Goal: Task Accomplishment & Management: Manage account settings

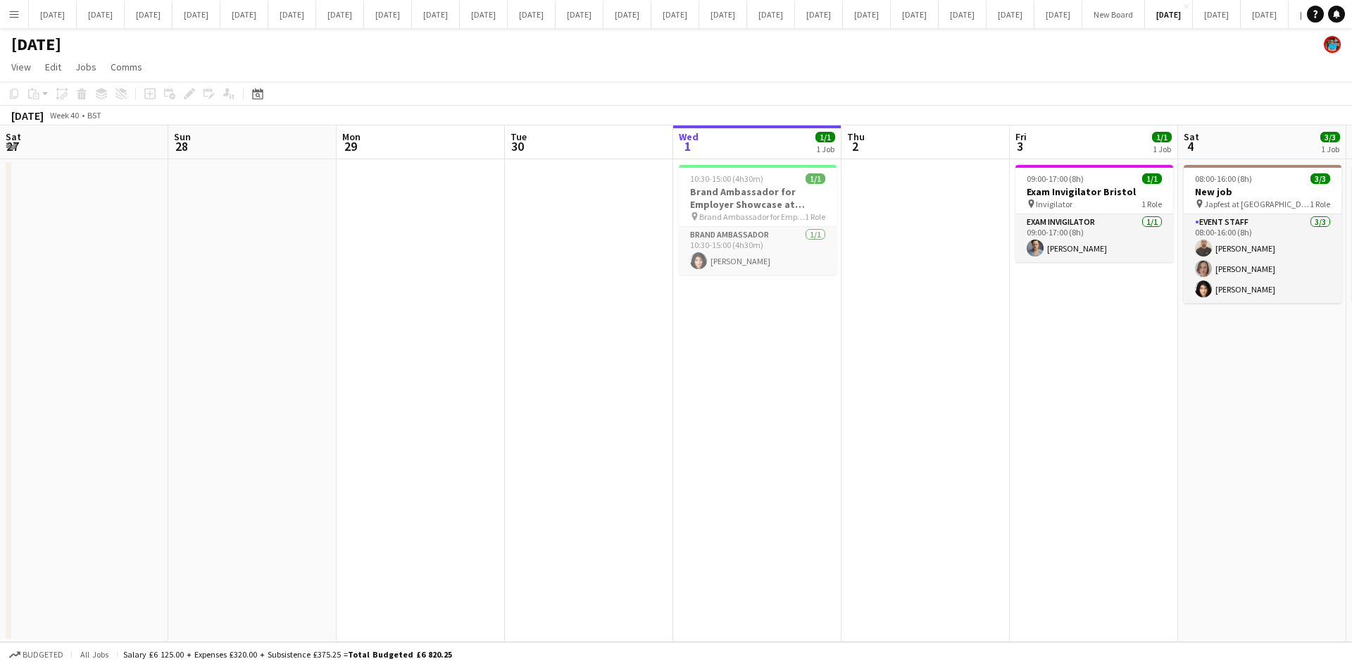
scroll to position [0, 337]
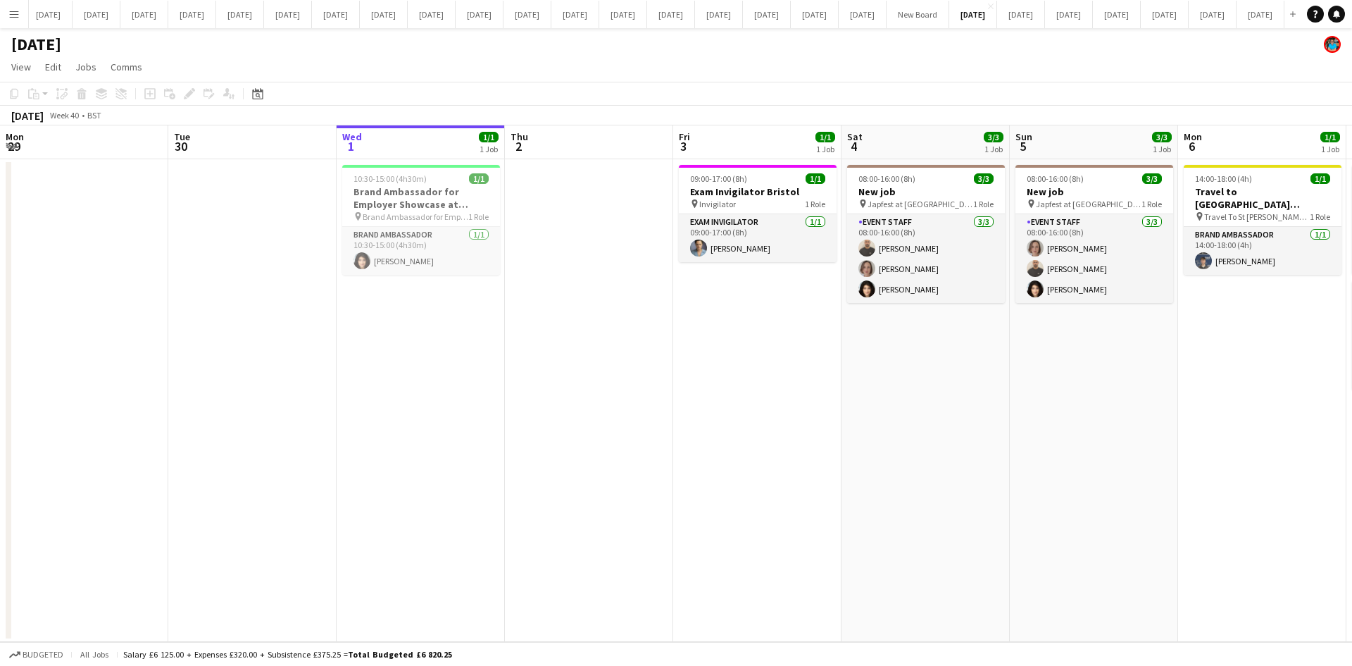
click at [689, 449] on app-date-cell "09:00-17:00 (8h) 1/1 Exam Invigilator Bristol pin Invigilator 1 Role Exam Invig…" at bounding box center [757, 400] width 168 height 483
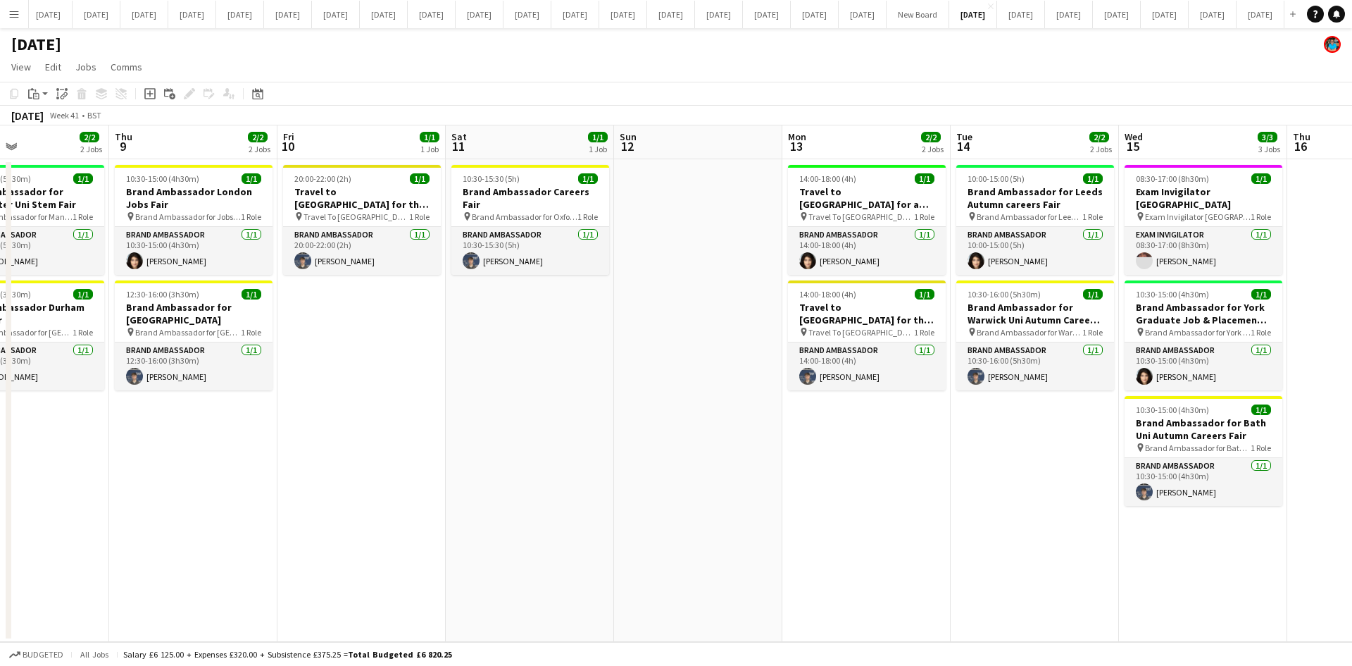
scroll to position [0, 399]
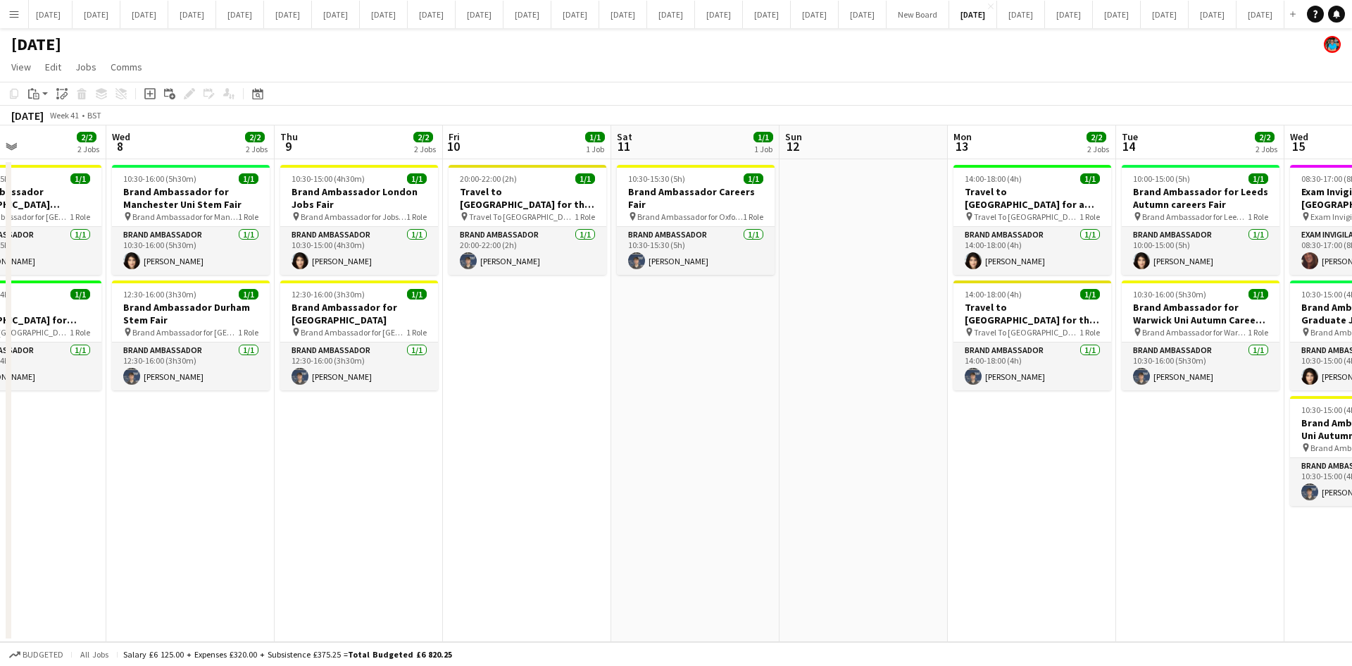
click at [640, 398] on app-date-cell "10:30-15:30 (5h) 1/1 Brand Ambassador Careers Fair pin Brand Ambassador for Oxf…" at bounding box center [695, 400] width 168 height 483
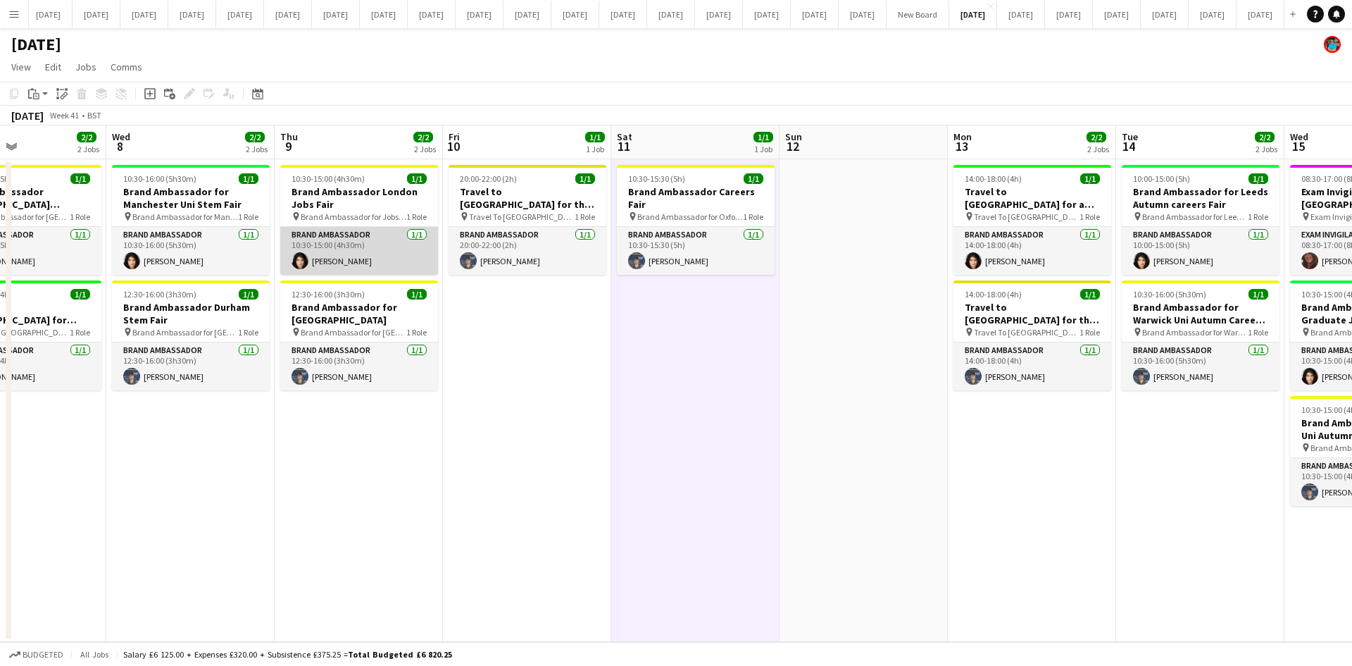
click at [348, 259] on app-card-role "Brand Ambassador [DATE] 10:30-15:00 (4h30m) [PERSON_NAME]" at bounding box center [359, 251] width 158 height 48
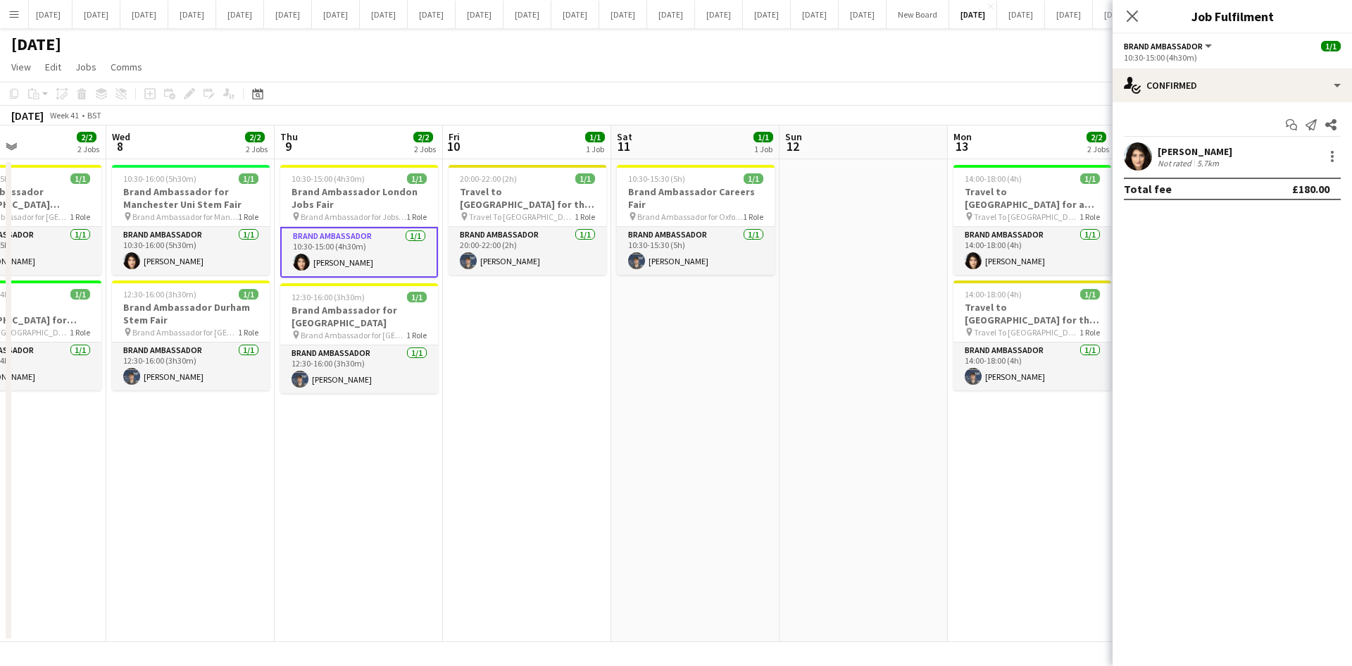
click at [1205, 154] on div "[PERSON_NAME]" at bounding box center [1195, 151] width 75 height 13
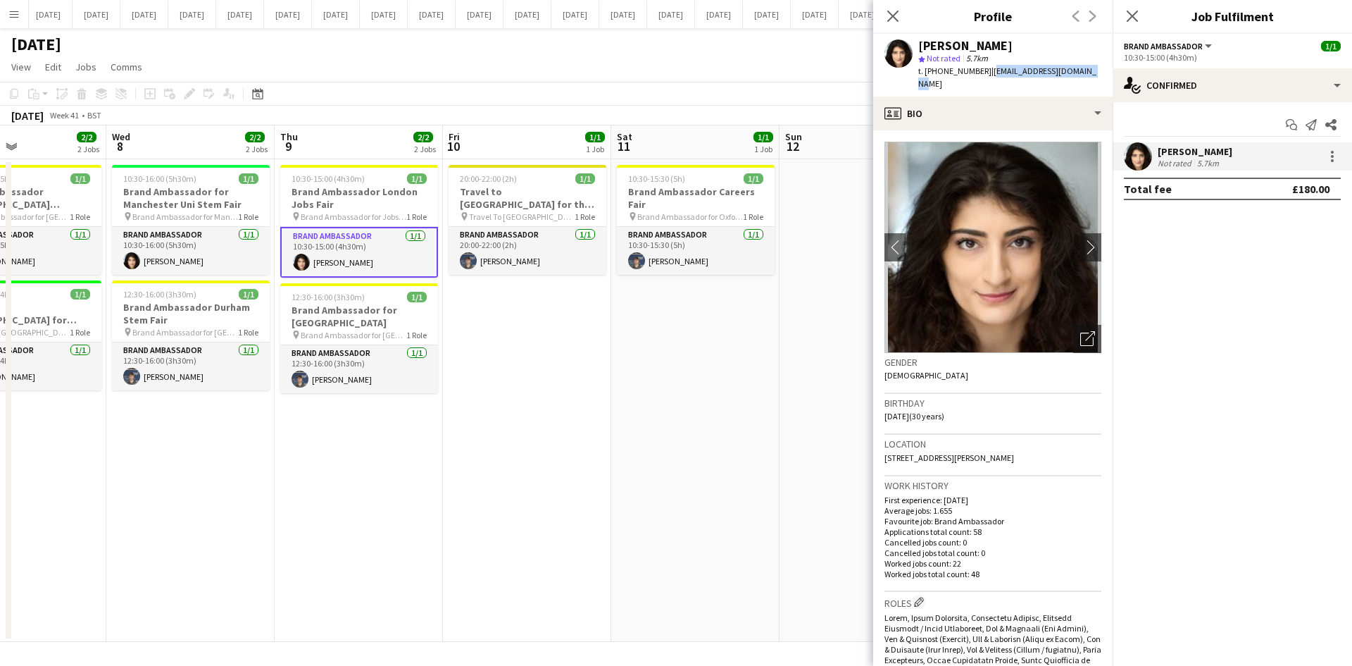
drag, startPoint x: 1087, startPoint y: 71, endPoint x: 986, endPoint y: 73, distance: 100.7
click at [986, 73] on div "[PERSON_NAME] star Not rated 5.7km t. [PHONE_NUMBER] | [EMAIL_ADDRESS][DOMAIN_N…" at bounding box center [993, 65] width 240 height 63
copy span "[EMAIL_ADDRESS][DOMAIN_NAME]"
click at [262, 501] on app-date-cell "10:30-16:00 (5h30m) 1/1 Brand Ambassador for Manchester Uni Stem Fair pin Brand…" at bounding box center [190, 400] width 168 height 483
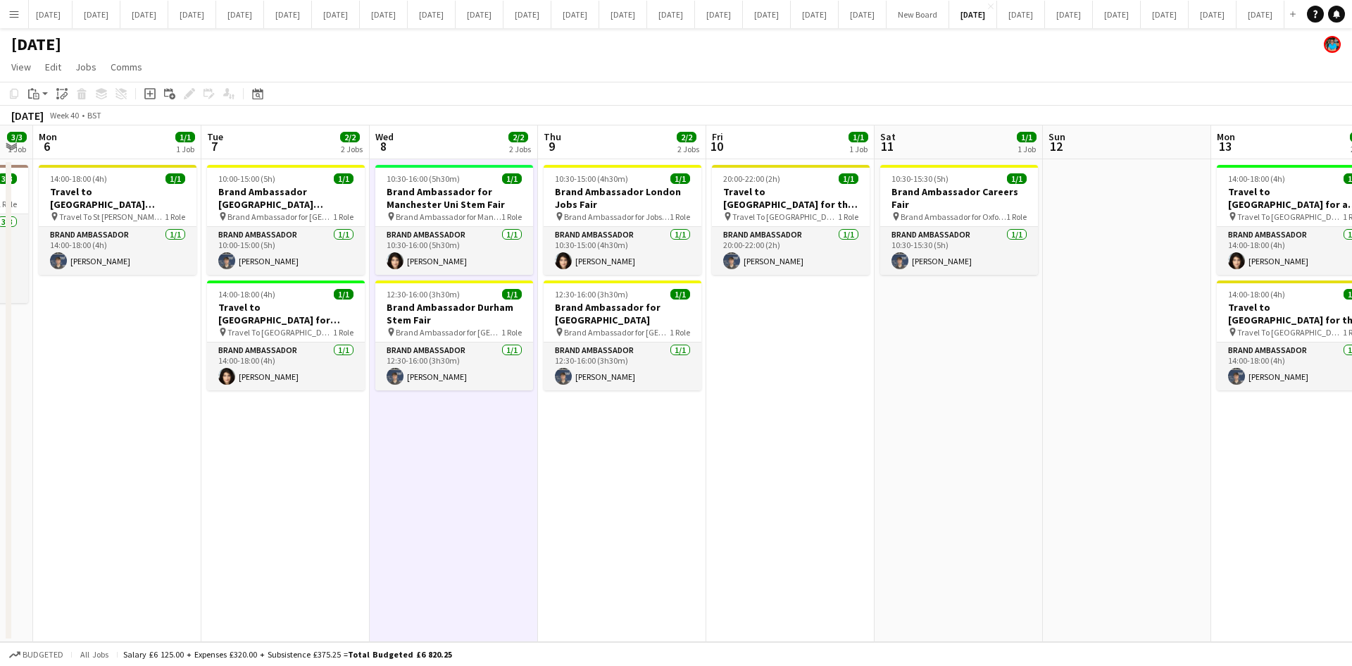
scroll to position [0, 285]
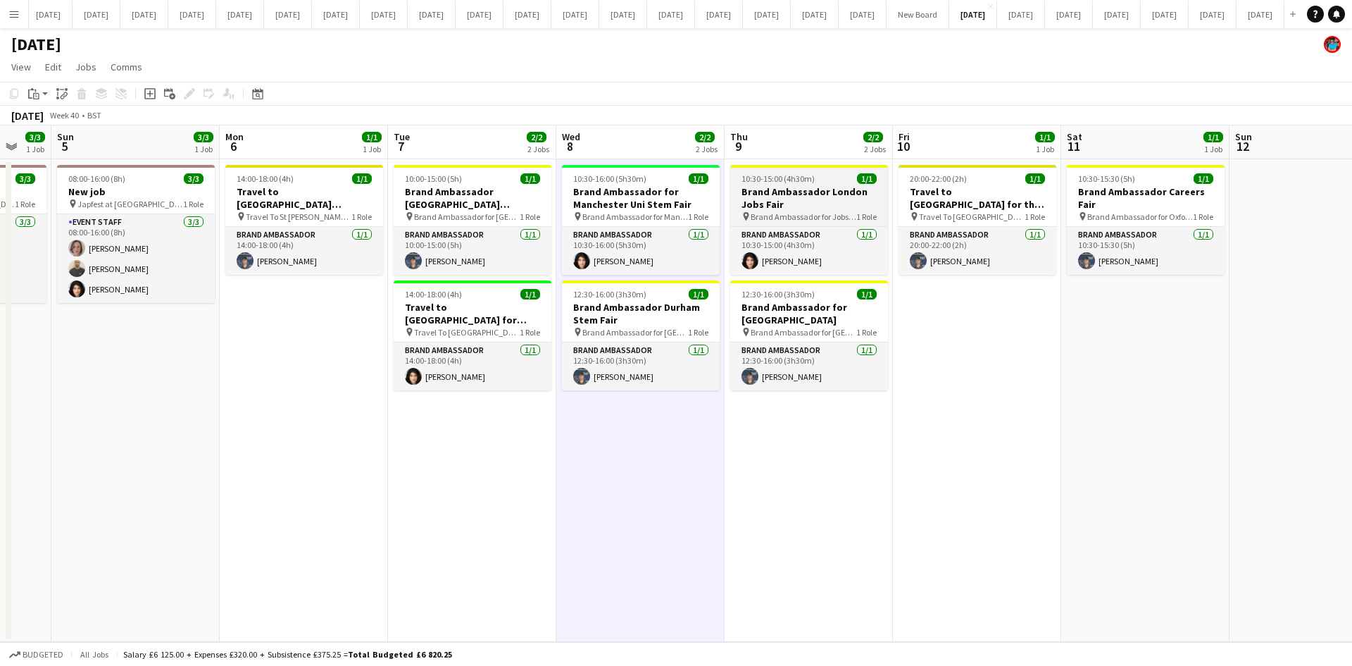
click at [802, 215] on span "Brand Ambassador for Jobs Fair" at bounding box center [804, 216] width 106 height 11
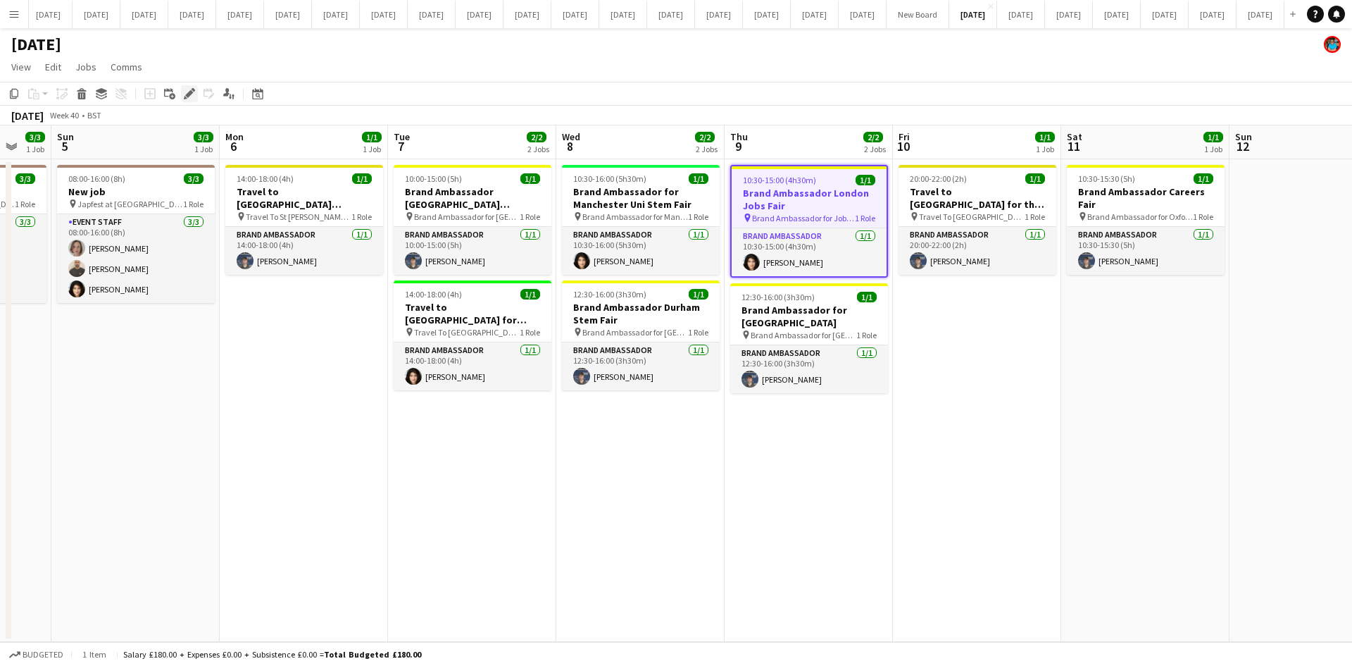
click at [185, 91] on icon "Edit" at bounding box center [189, 93] width 11 height 11
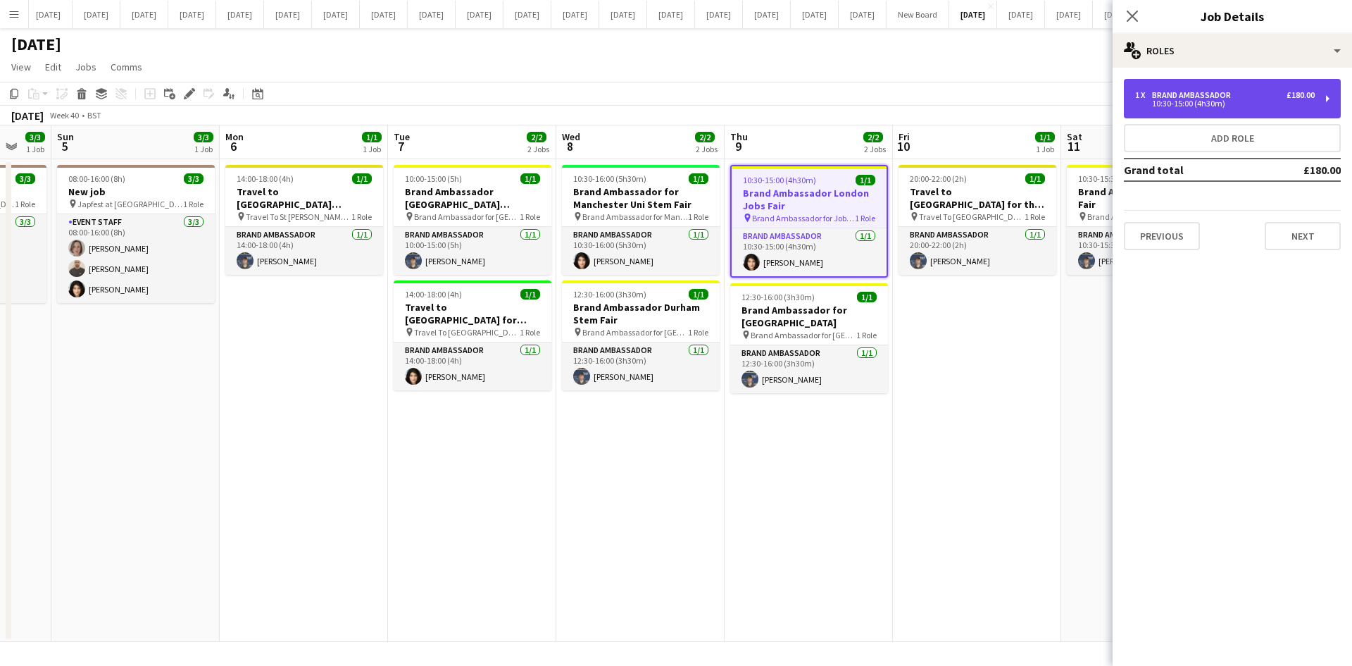
click at [1150, 106] on div "10:30-15:00 (4h30m)" at bounding box center [1226, 103] width 180 height 7
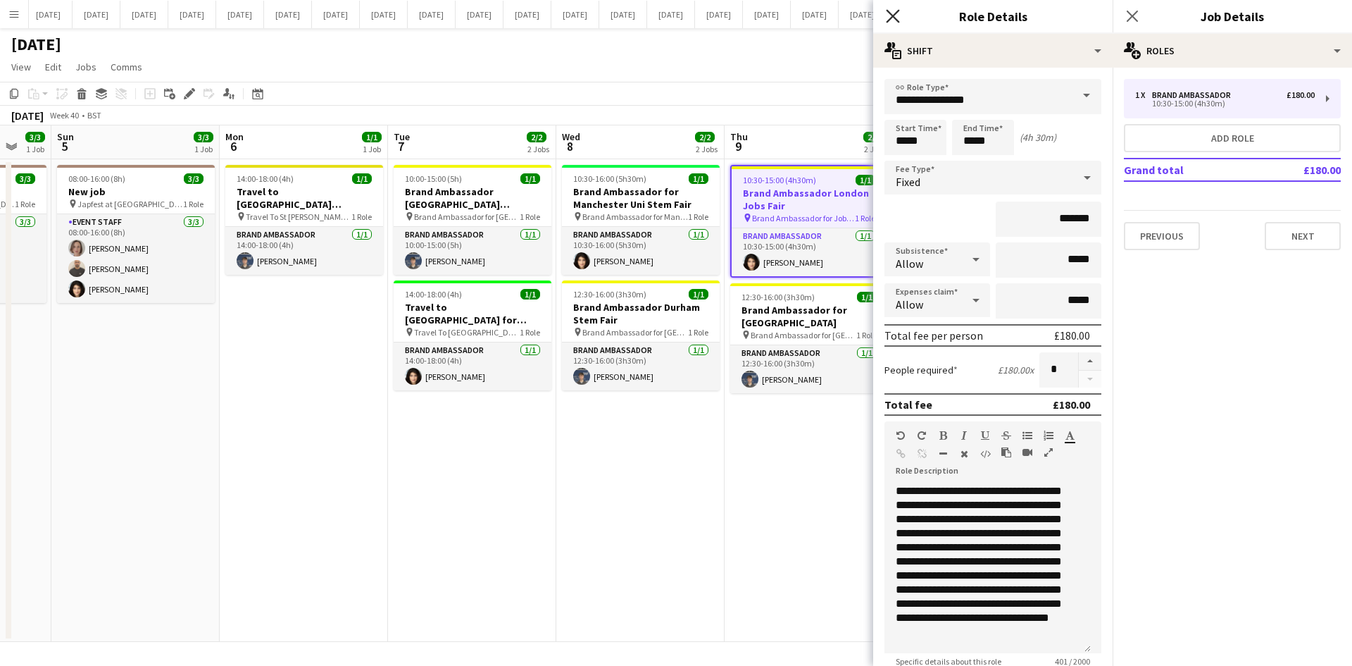
click at [895, 15] on icon at bounding box center [892, 15] width 13 height 13
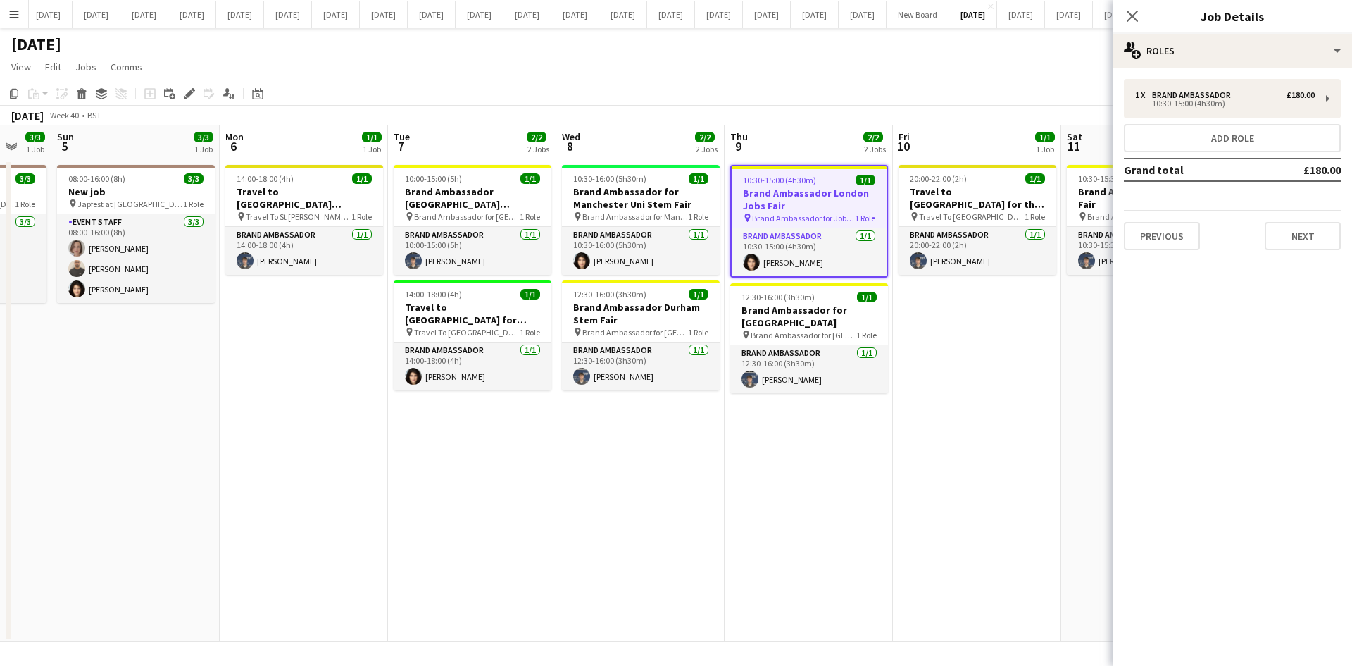
click at [769, 210] on h3 "Brand Ambassador London Jobs Fair" at bounding box center [809, 199] width 155 height 25
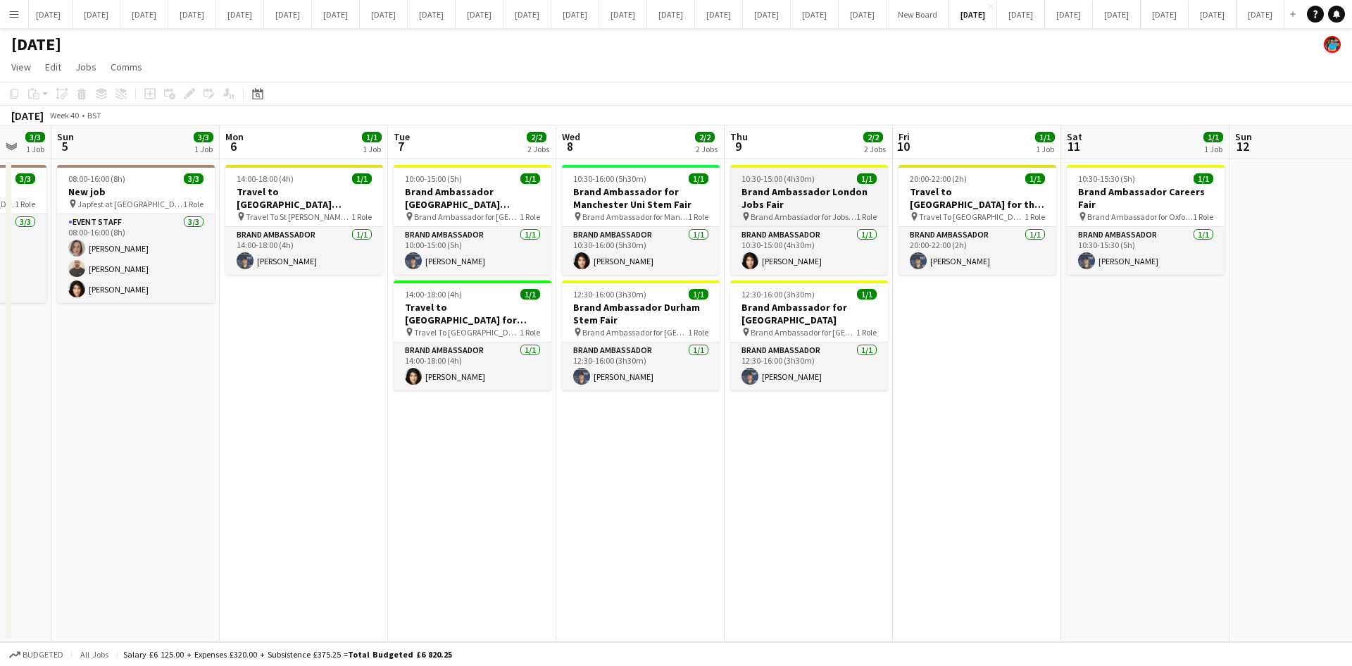
click at [786, 196] on h3 "Brand Ambassador London Jobs Fair" at bounding box center [809, 197] width 158 height 25
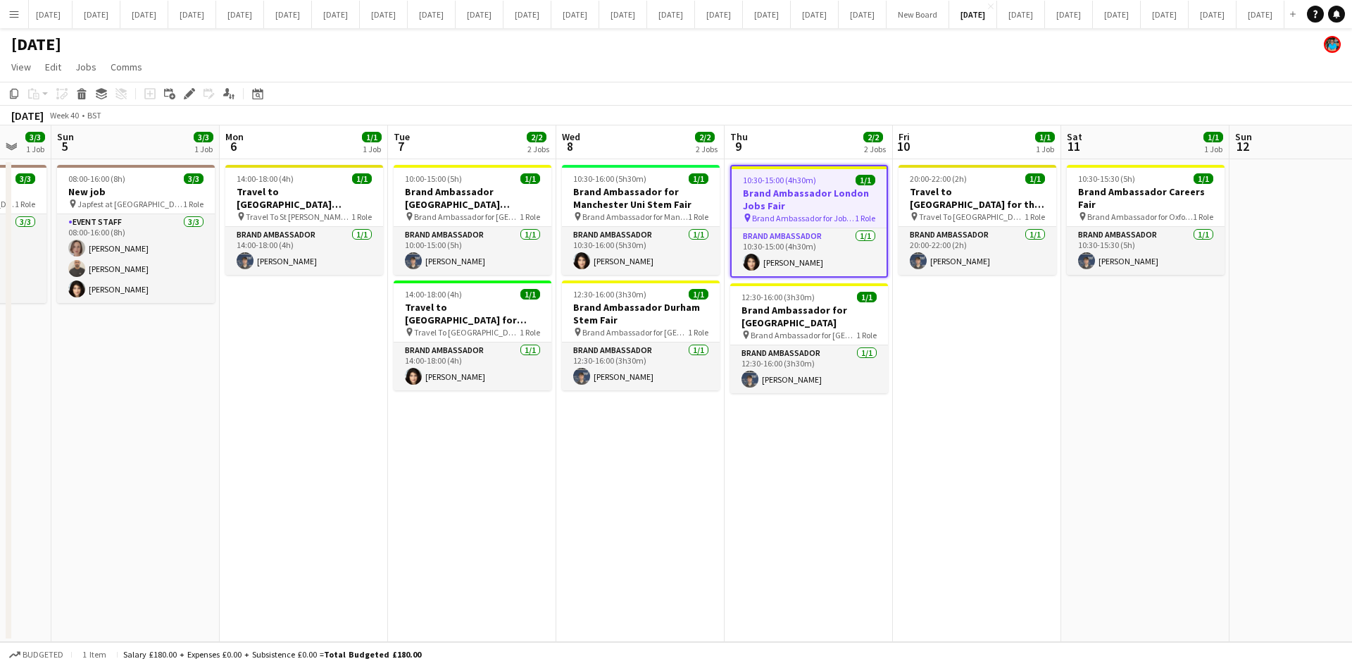
click at [773, 205] on h3 "Brand Ambassador London Jobs Fair" at bounding box center [809, 199] width 155 height 25
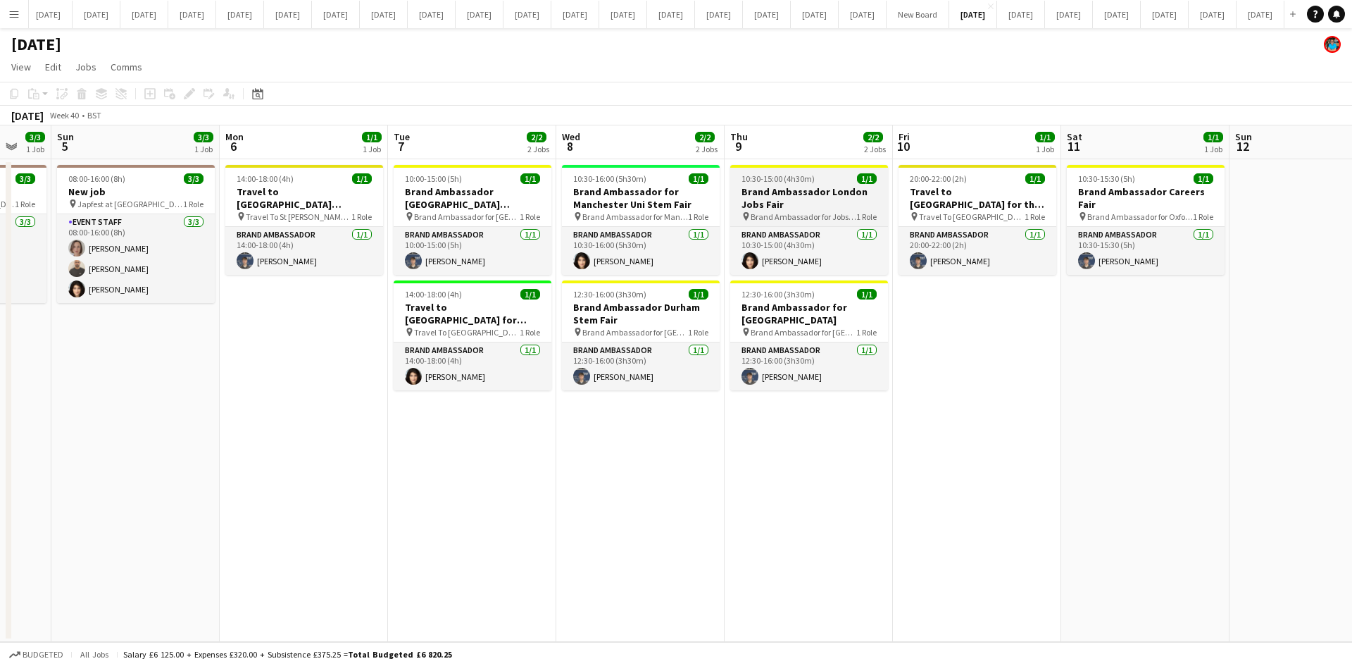
click at [796, 214] on span "Brand Ambassador for Jobs Fair" at bounding box center [804, 216] width 106 height 11
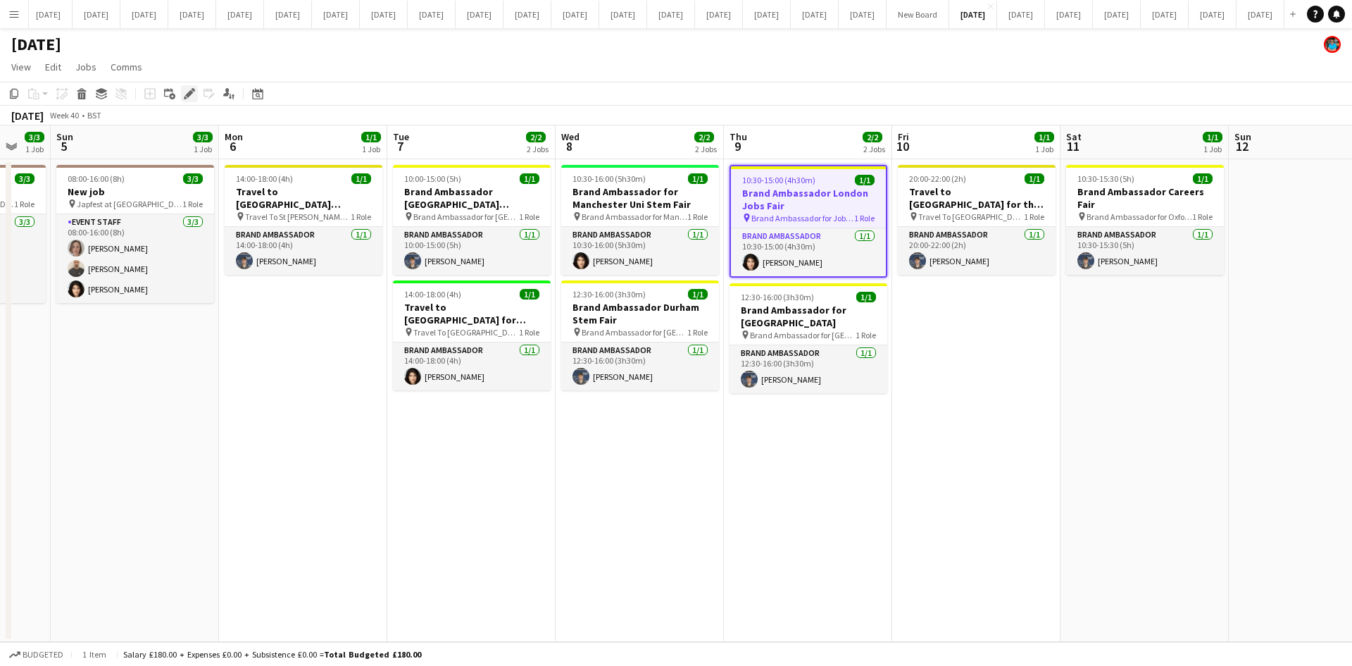
click at [191, 94] on icon at bounding box center [189, 94] width 8 height 8
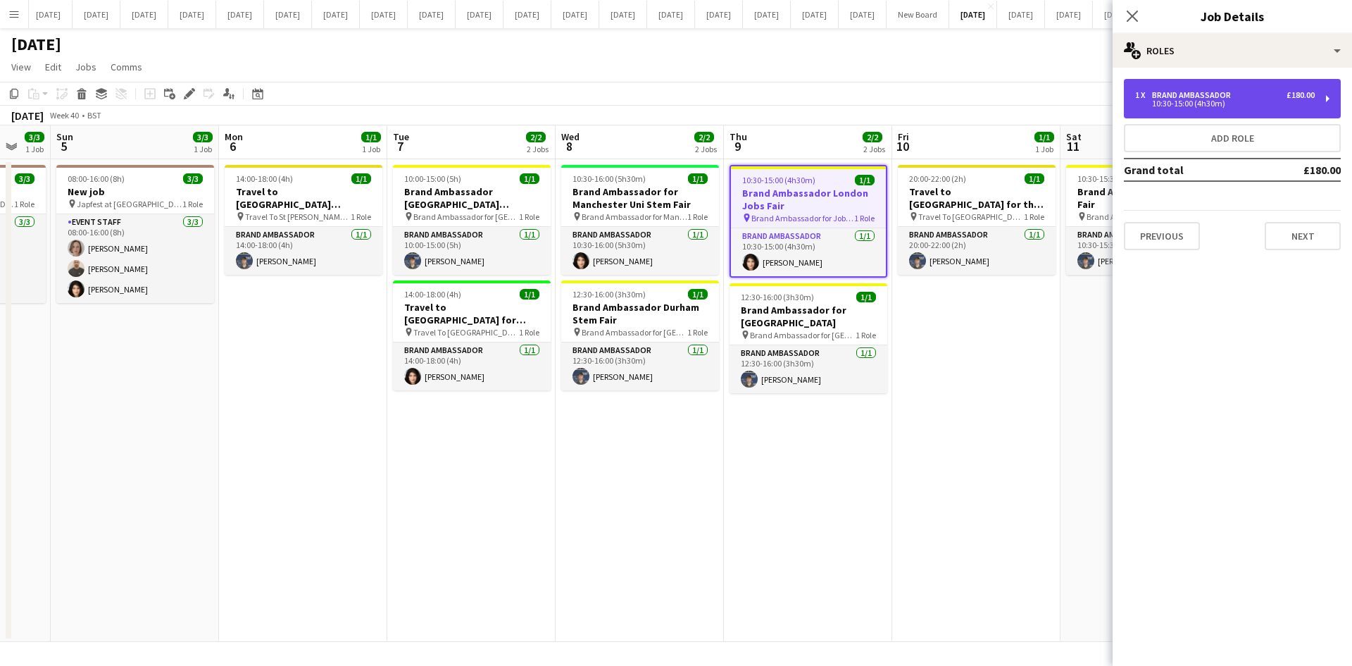
click at [1175, 106] on div "10:30-15:00 (4h30m)" at bounding box center [1226, 103] width 180 height 7
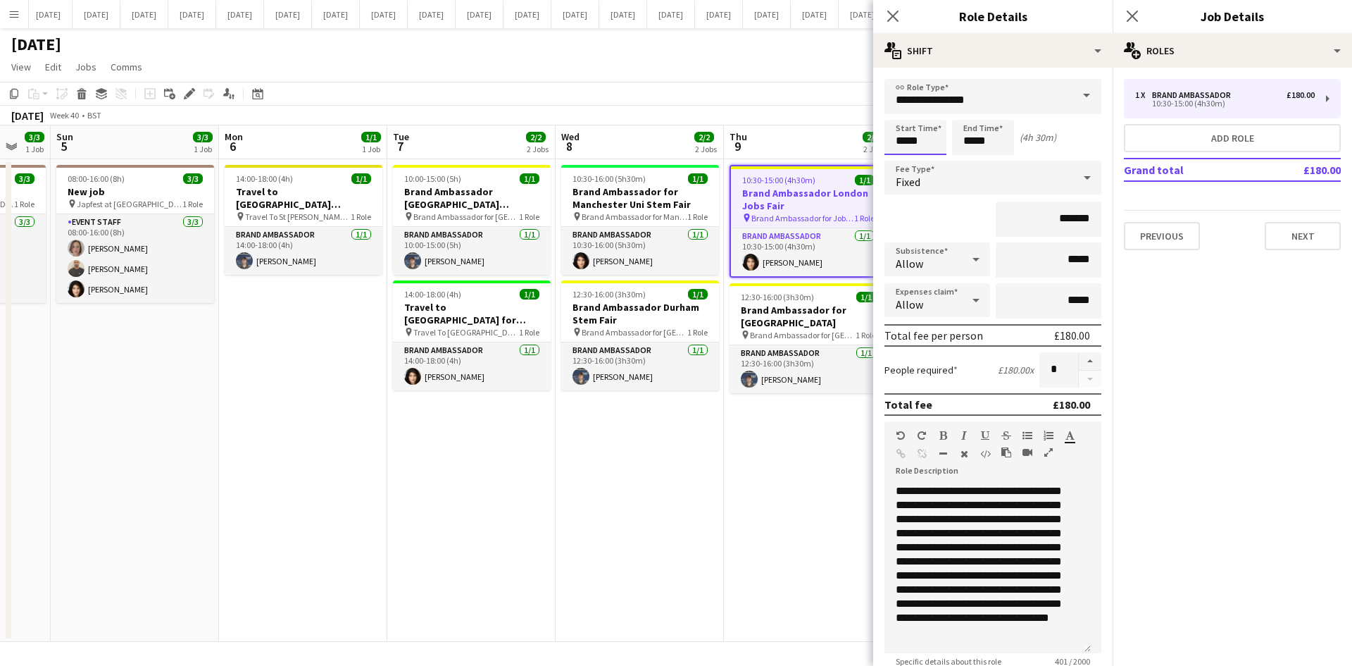
click at [922, 141] on input "*****" at bounding box center [916, 137] width 62 height 35
click at [902, 158] on div at bounding box center [902, 162] width 28 height 14
type input "*****"
click at [931, 113] on div at bounding box center [930, 113] width 28 height 14
click at [897, 16] on icon "Close pop-in" at bounding box center [892, 15] width 13 height 13
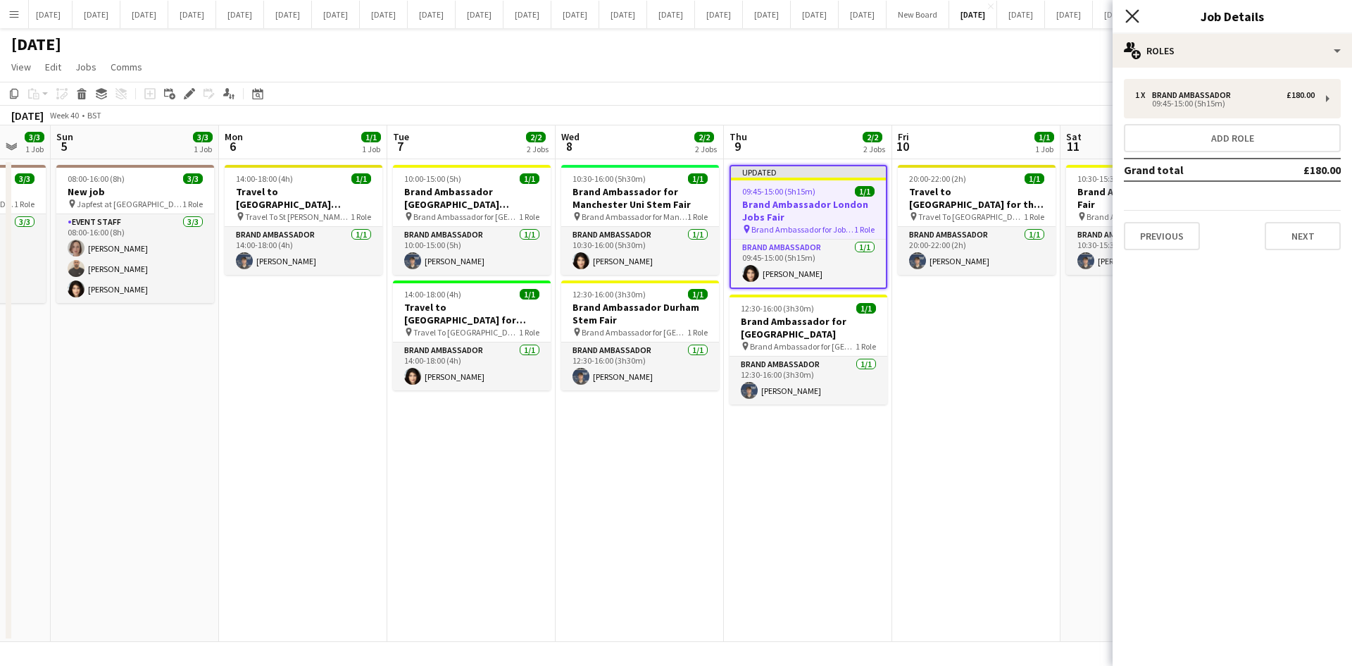
click at [1133, 15] on icon at bounding box center [1132, 15] width 13 height 13
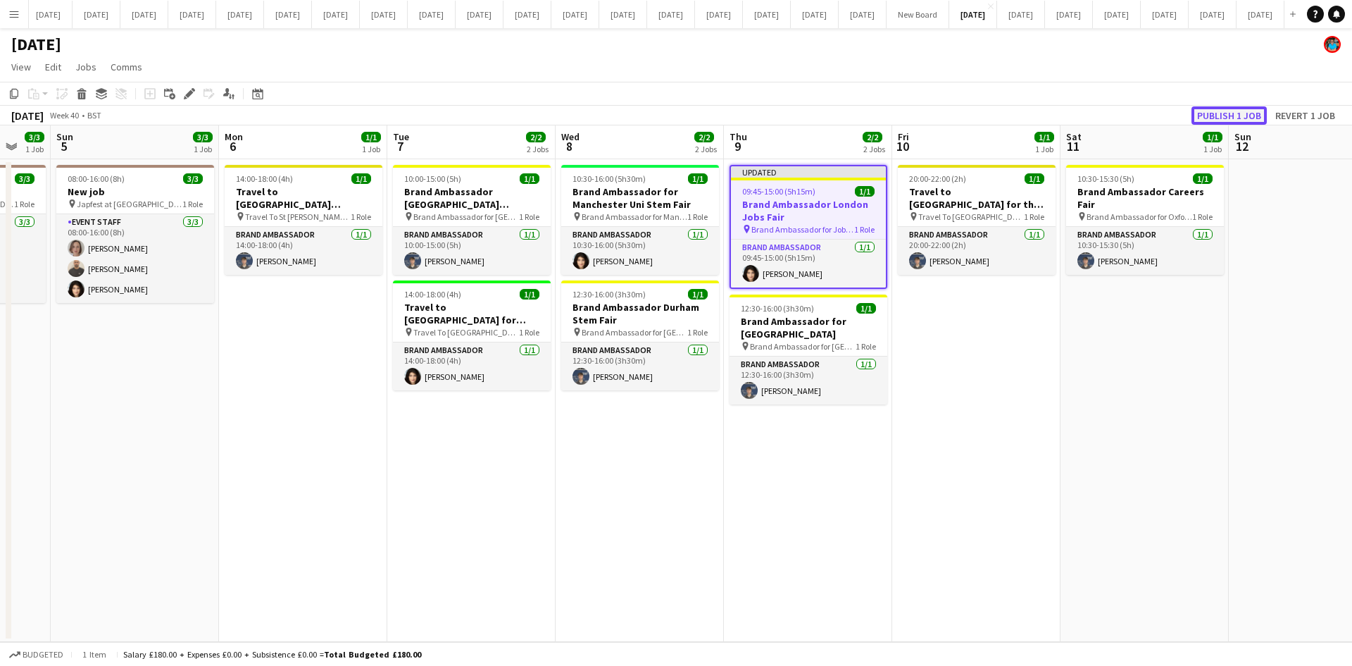
click at [1214, 113] on button "Publish 1 job" at bounding box center [1229, 115] width 75 height 18
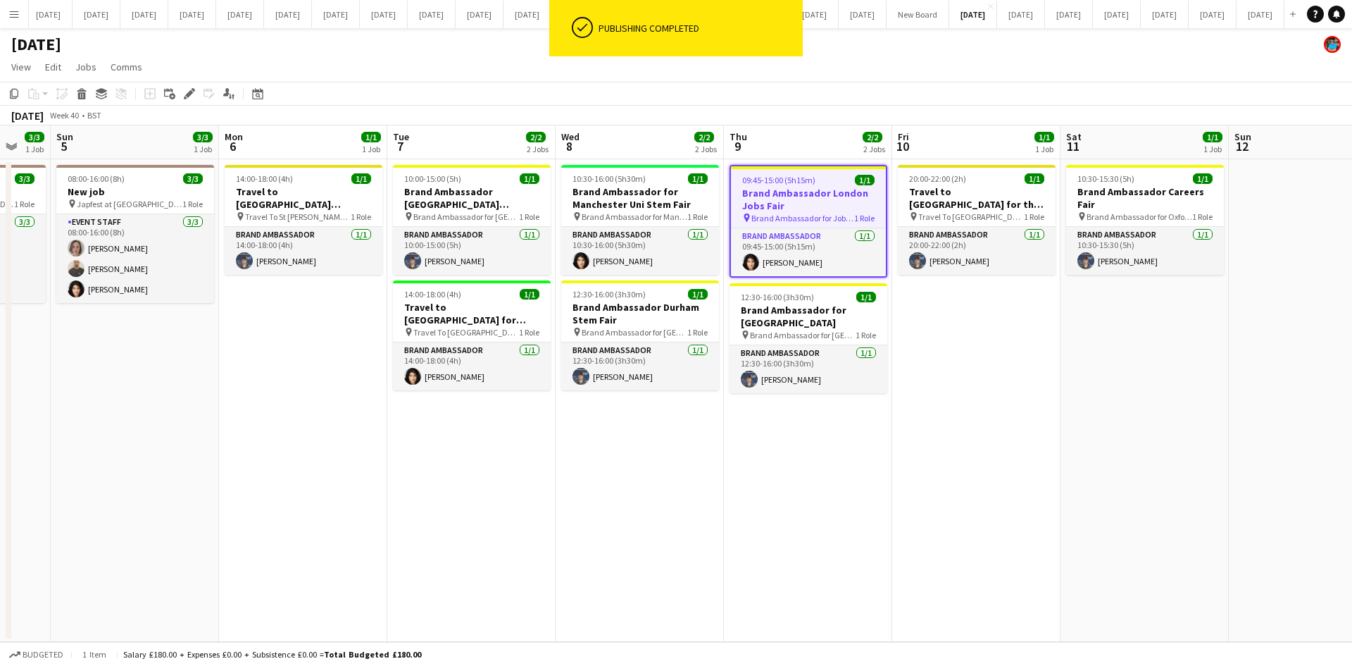
click at [808, 202] on h3 "Brand Ambassador London Jobs Fair" at bounding box center [808, 199] width 155 height 25
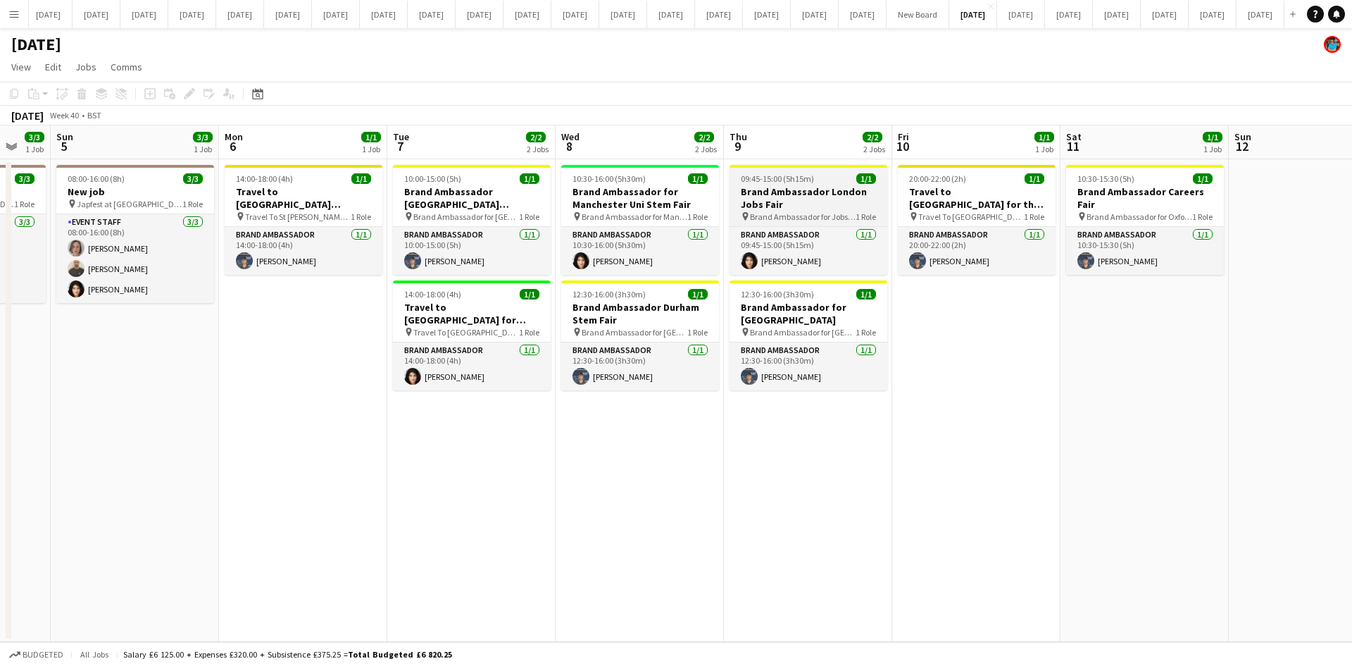
click at [793, 210] on h3 "Brand Ambassador London Jobs Fair" at bounding box center [809, 197] width 158 height 25
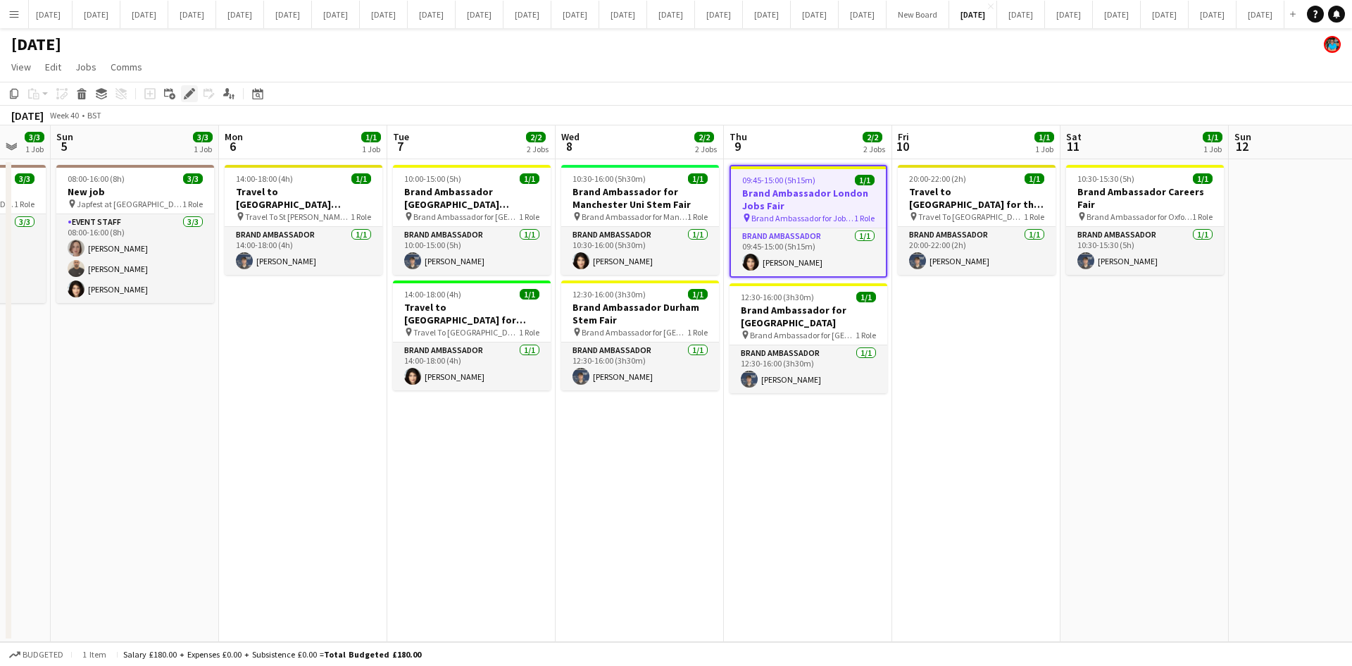
click at [187, 92] on icon "Edit" at bounding box center [189, 93] width 11 height 11
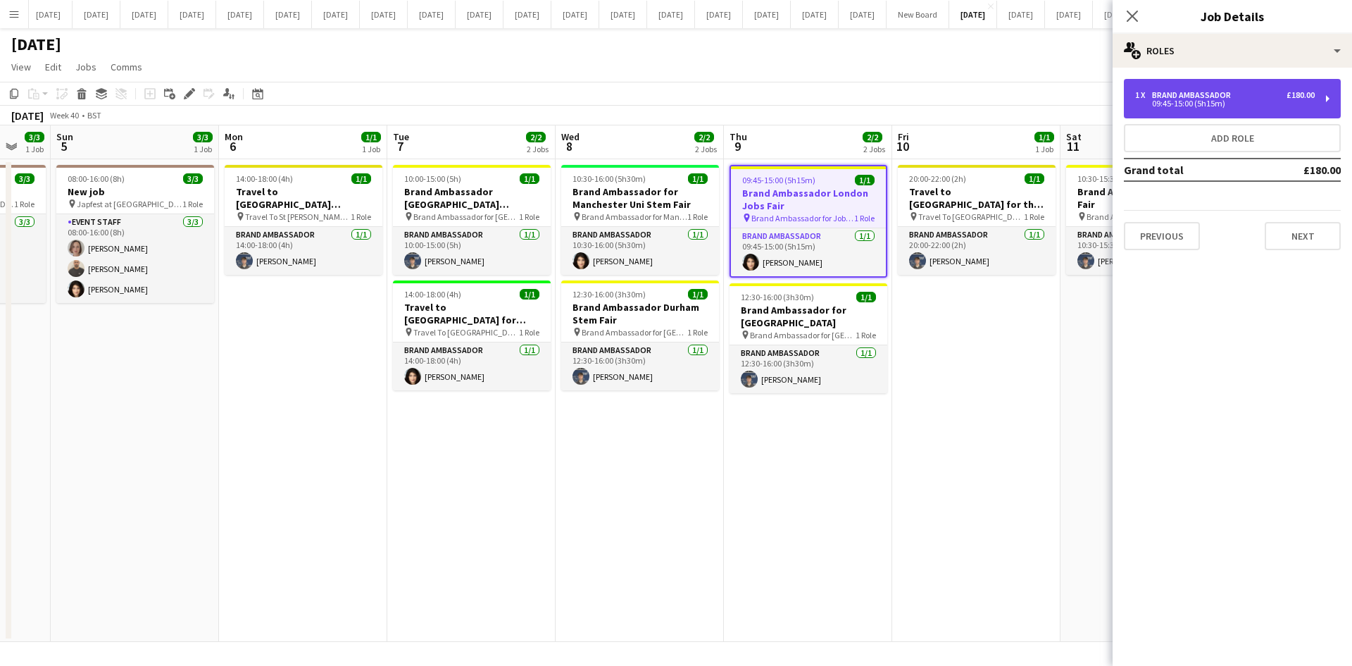
click at [1157, 101] on div "09:45-15:00 (5h15m)" at bounding box center [1226, 103] width 180 height 7
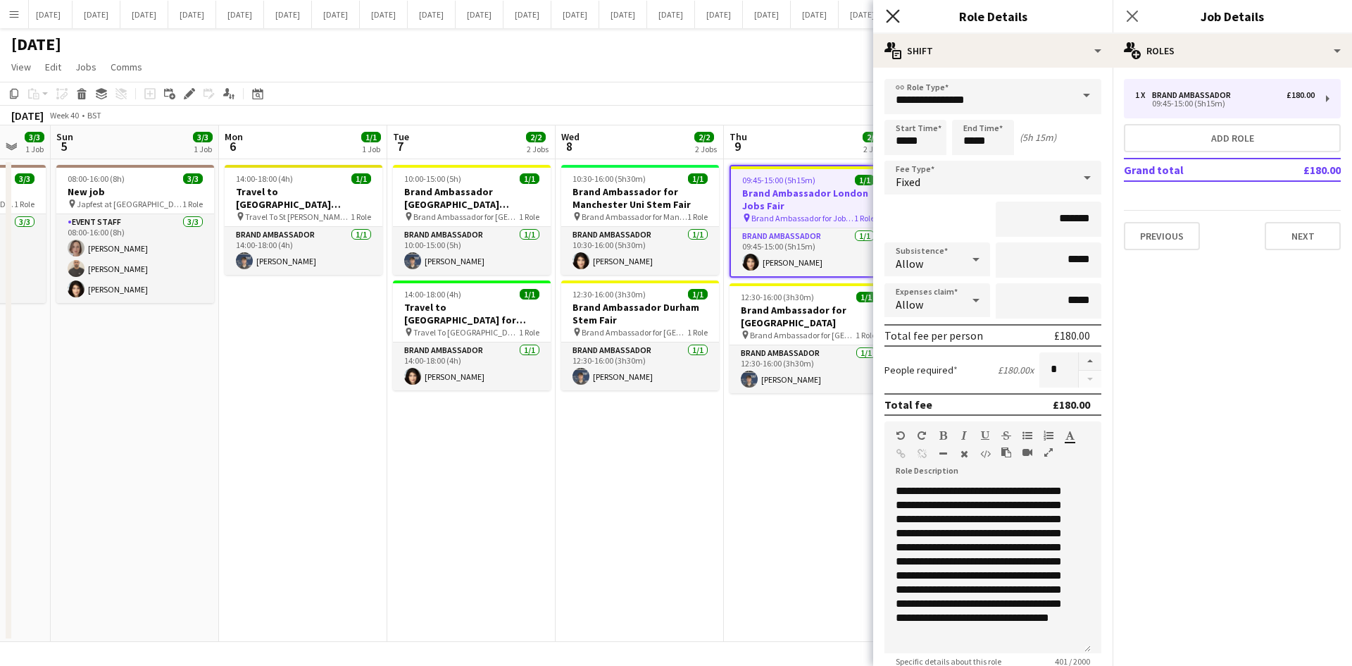
click at [892, 11] on icon "Close pop-in" at bounding box center [892, 15] width 13 height 13
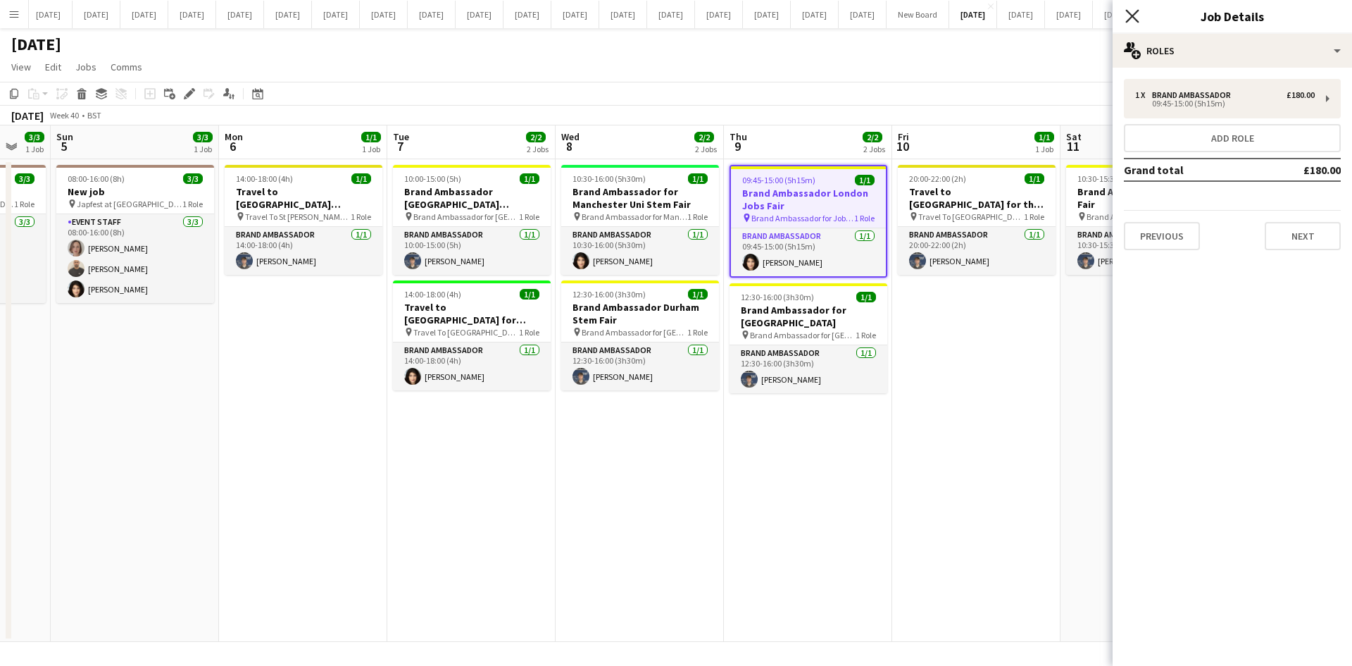
click at [1127, 12] on icon "Close pop-in" at bounding box center [1132, 15] width 13 height 13
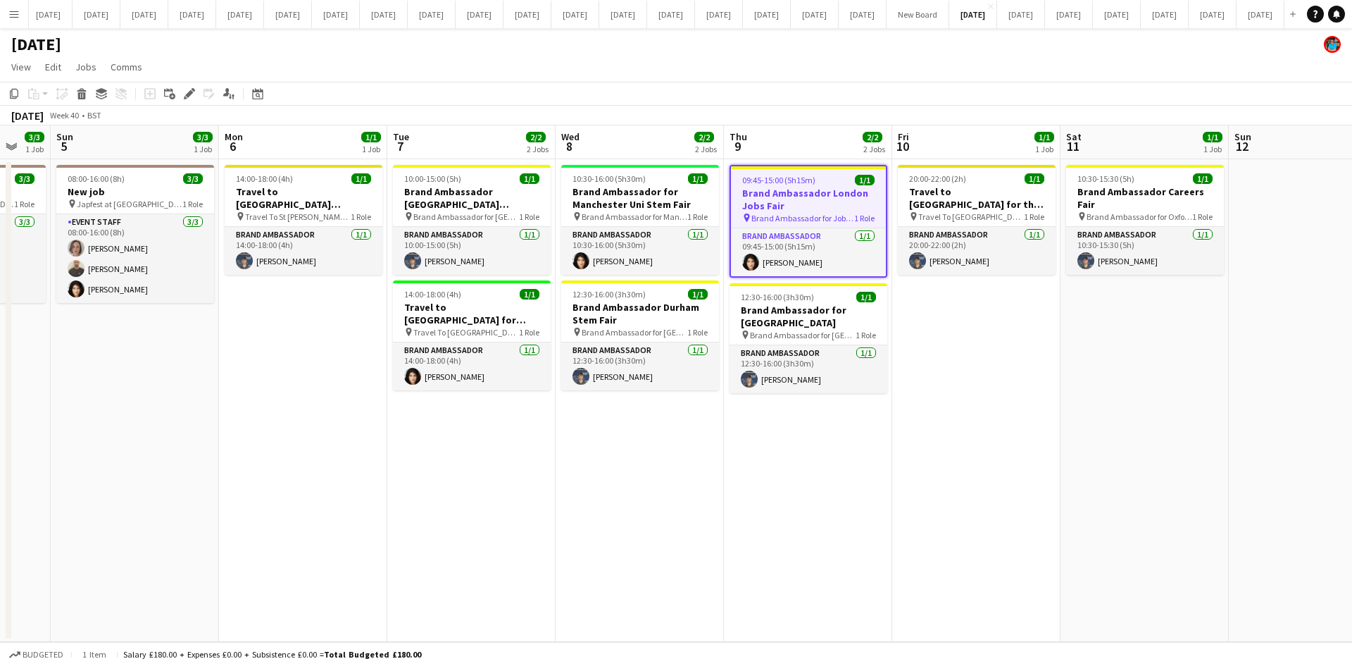
click at [504, 487] on app-date-cell "10:00-15:00 (5h) 1/1 Brand Ambassador [GEOGRAPHIC_DATA][PERSON_NAME] Jobs Fair …" at bounding box center [471, 400] width 168 height 483
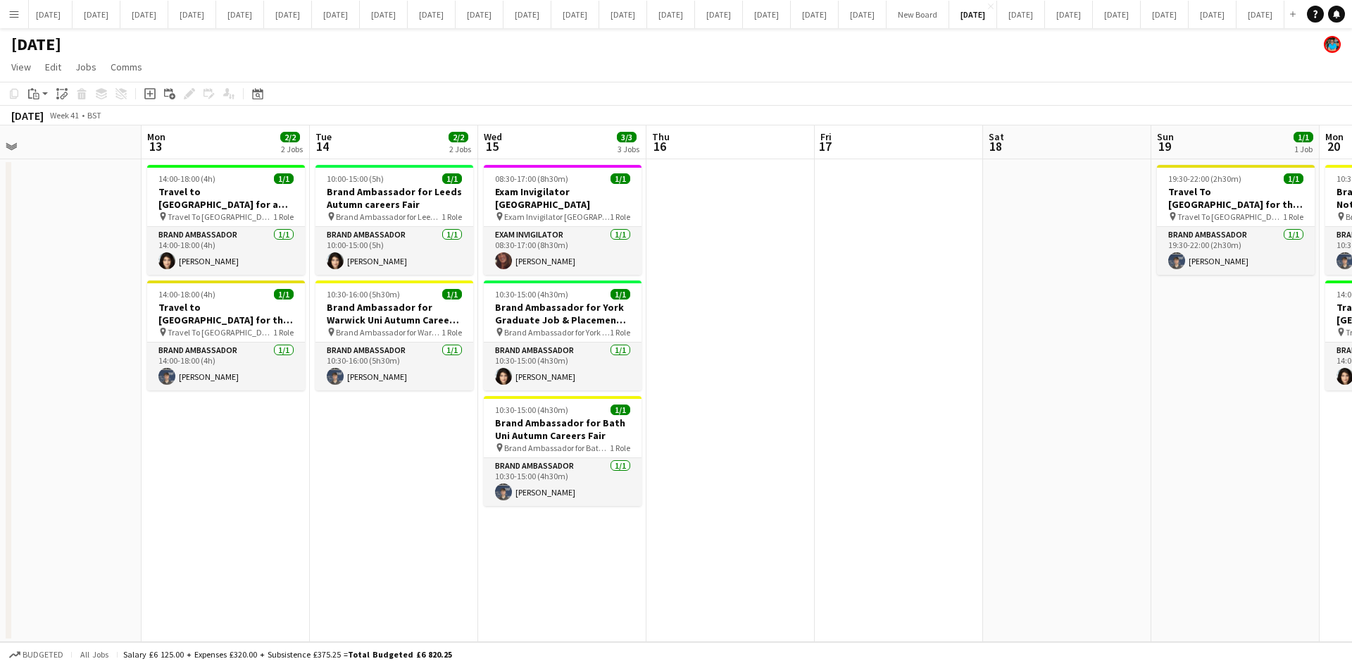
scroll to position [0, 544]
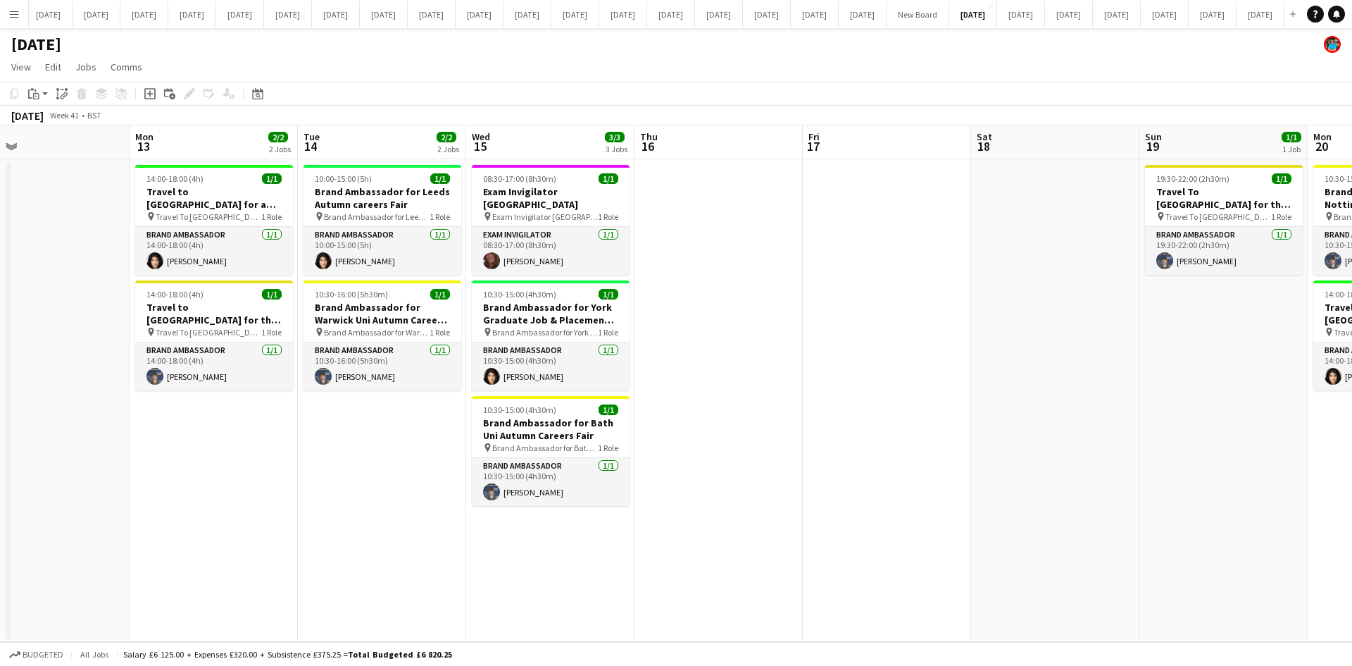
click at [689, 405] on app-date-cell at bounding box center [719, 400] width 168 height 483
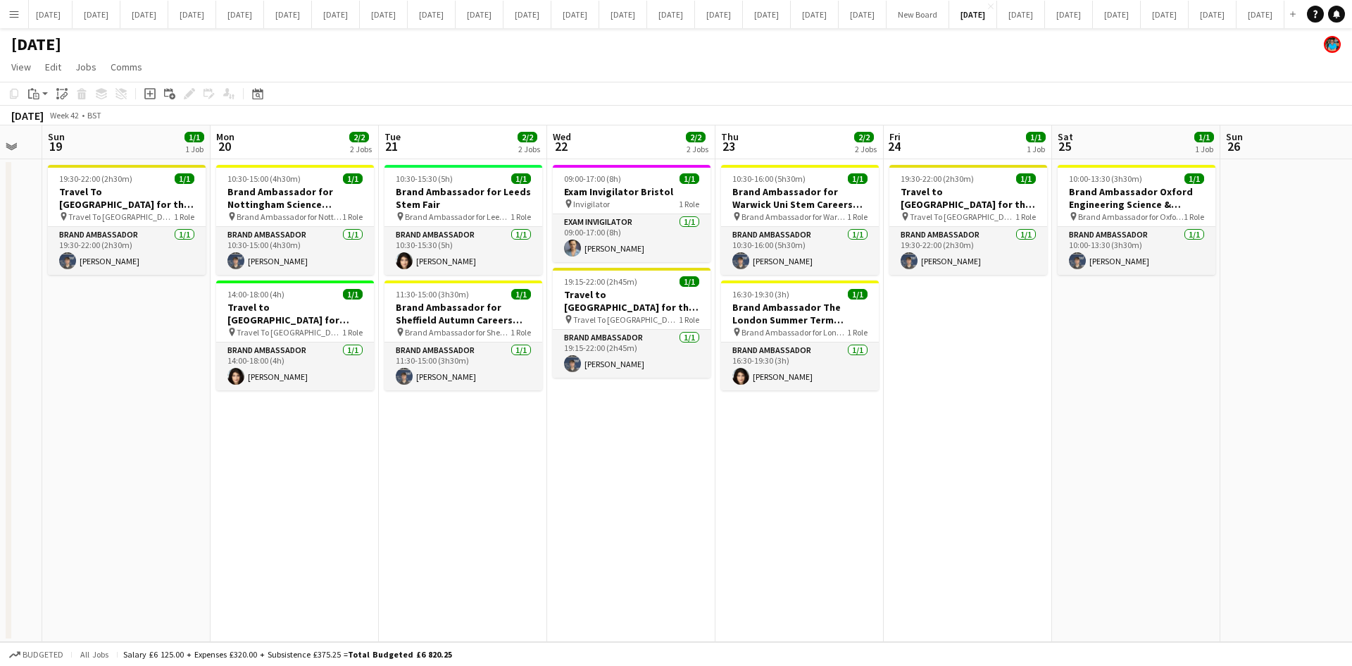
scroll to position [0, 633]
click at [689, 405] on app-date-cell "09:00-17:00 (8h) 1/1 Exam Invigilator Bristol pin Invigilator 1 Role Exam Invig…" at bounding box center [630, 400] width 168 height 483
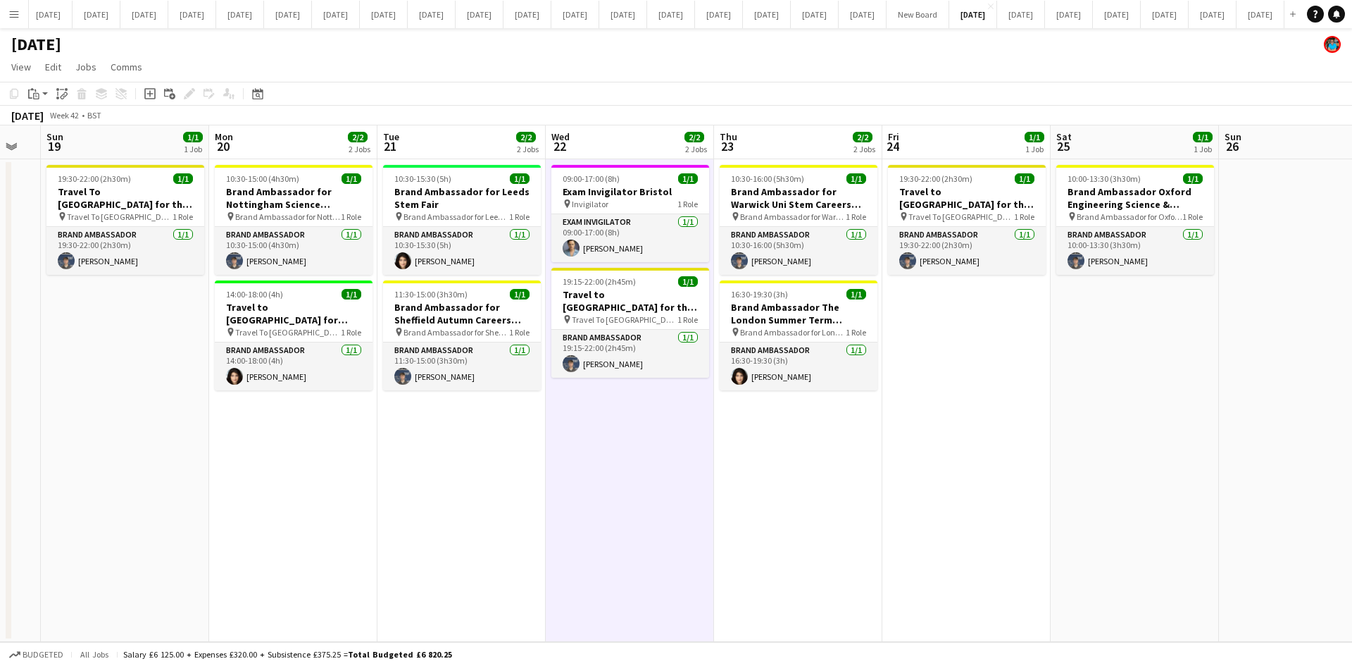
click at [661, 490] on app-date-cell "09:00-17:00 (8h) 1/1 Exam Invigilator Bristol pin Invigilator 1 Role Exam Invig…" at bounding box center [630, 400] width 168 height 483
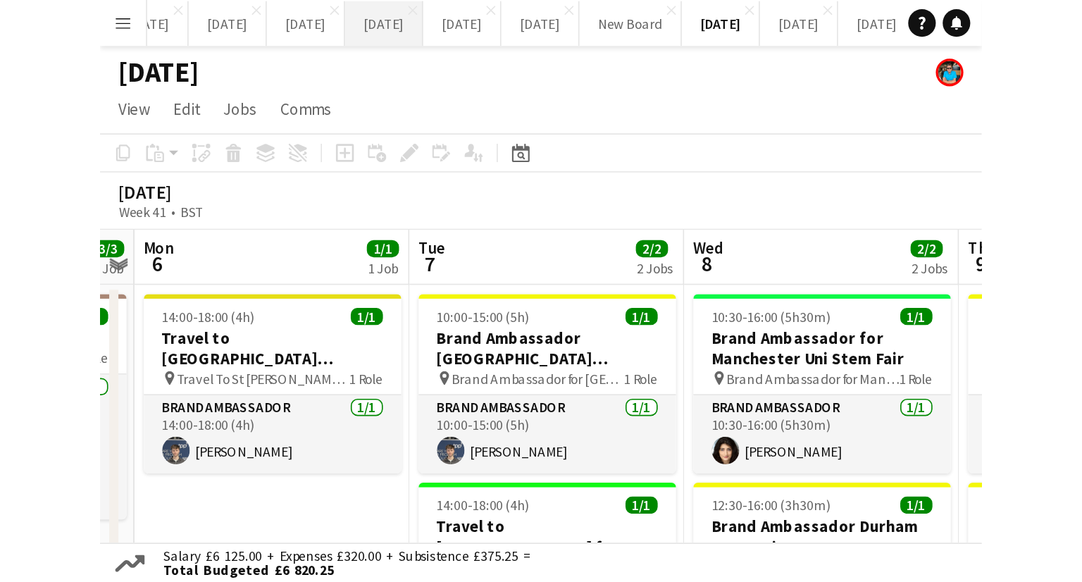
scroll to position [0, 316]
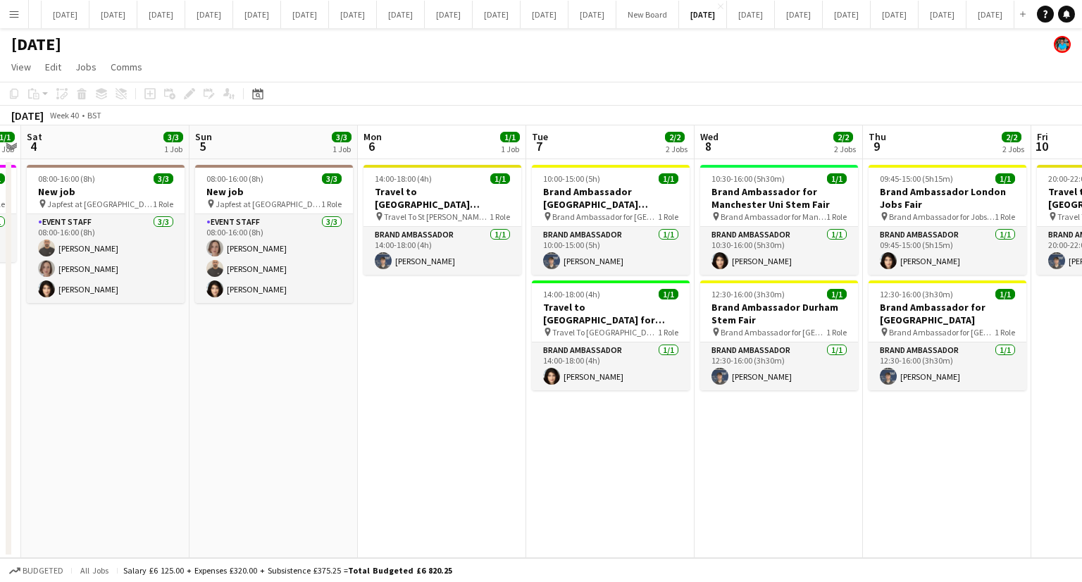
click at [453, 401] on app-date-cell "14:00-18:00 (4h) 1/1 Travel to [GEOGRAPHIC_DATA][PERSON_NAME] for [GEOGRAPHIC_D…" at bounding box center [442, 358] width 168 height 399
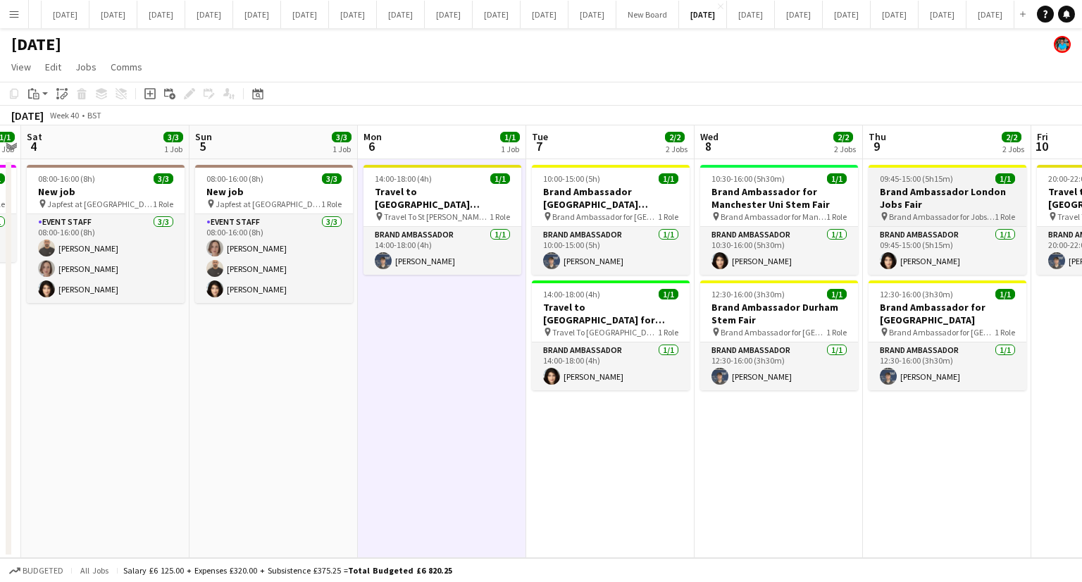
click at [914, 187] on h3 "Brand Ambassador London Jobs Fair" at bounding box center [948, 197] width 158 height 25
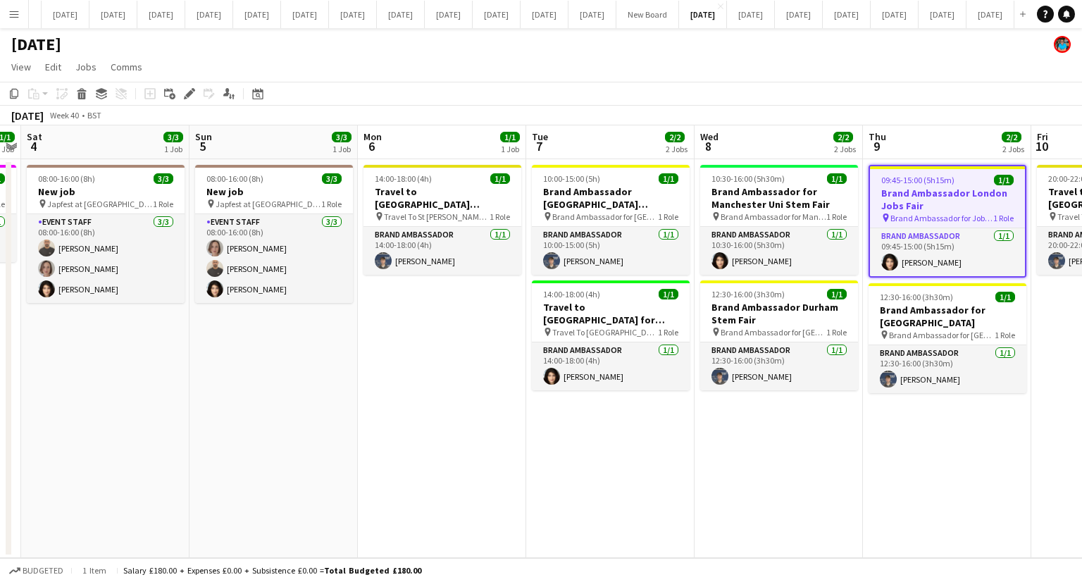
click at [187, 84] on app-toolbar "Copy Paste Paste Ctrl+V Paste with crew Ctrl+Shift+V Paste linked Job [GEOGRAPH…" at bounding box center [541, 94] width 1082 height 24
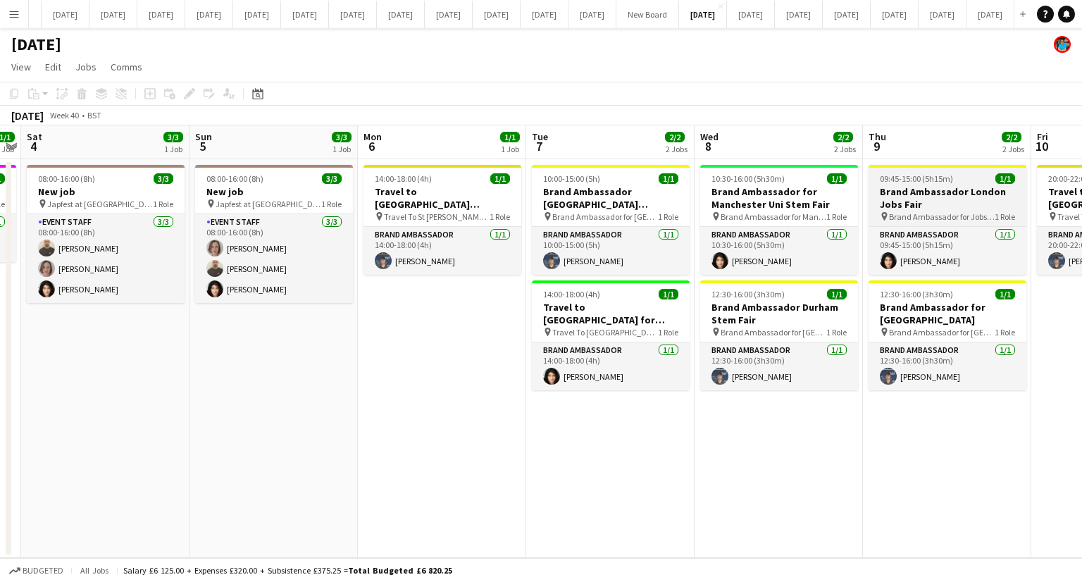
click at [899, 191] on h3 "Brand Ambassador London Jobs Fair" at bounding box center [948, 197] width 158 height 25
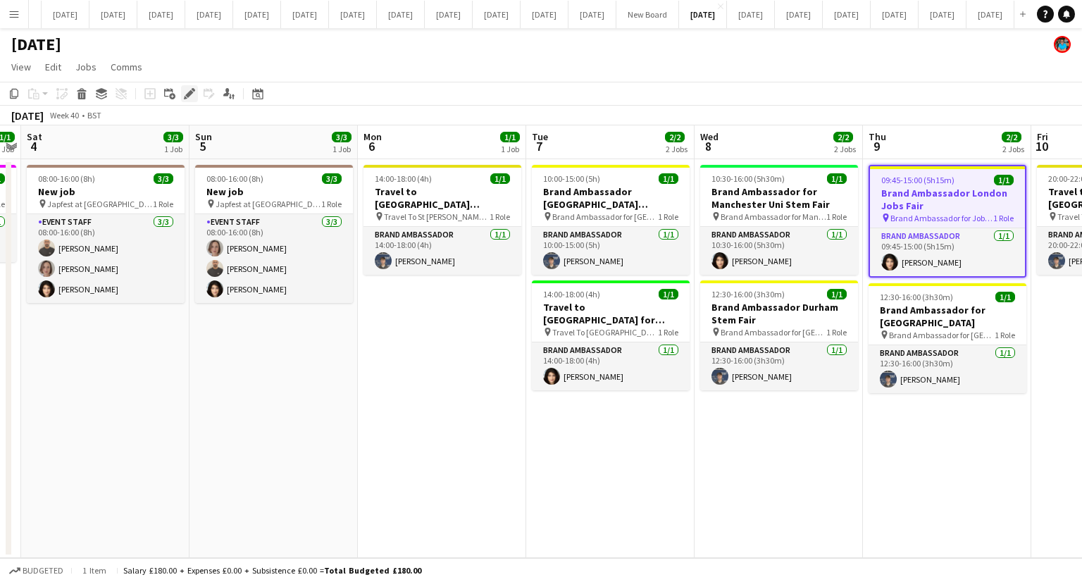
click at [187, 94] on icon at bounding box center [189, 94] width 8 height 8
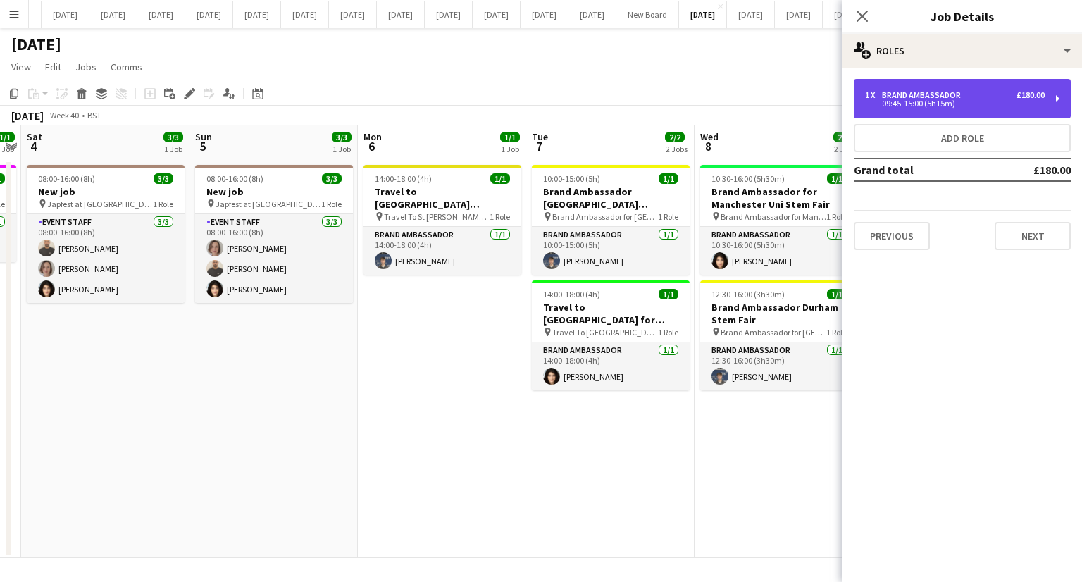
click at [884, 112] on div "1 x Brand Ambassador £180.00 09:45-15:00 (5h15m)" at bounding box center [962, 98] width 217 height 39
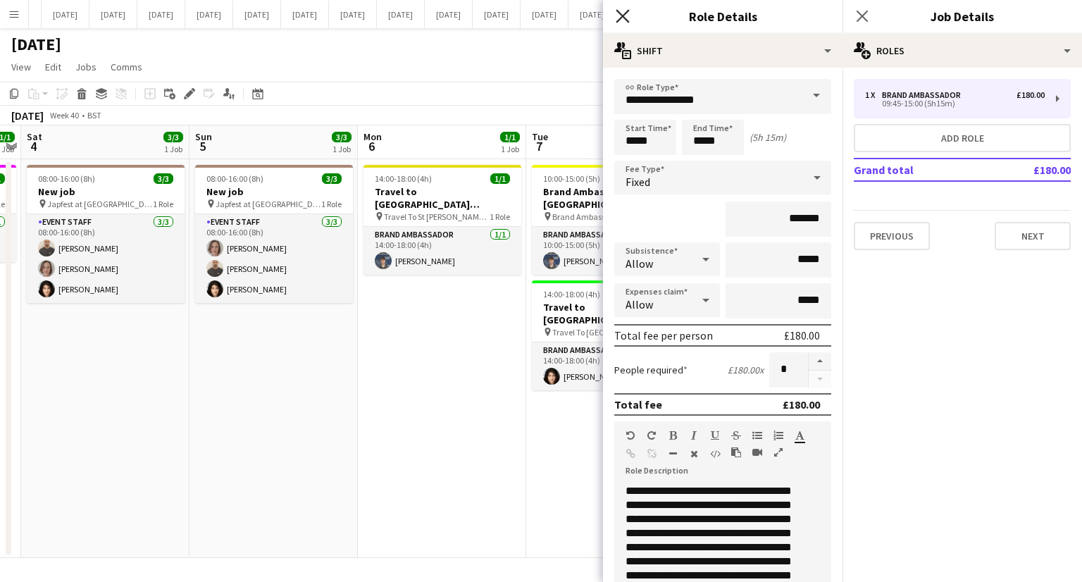
click at [618, 15] on icon "Close pop-in" at bounding box center [622, 15] width 13 height 13
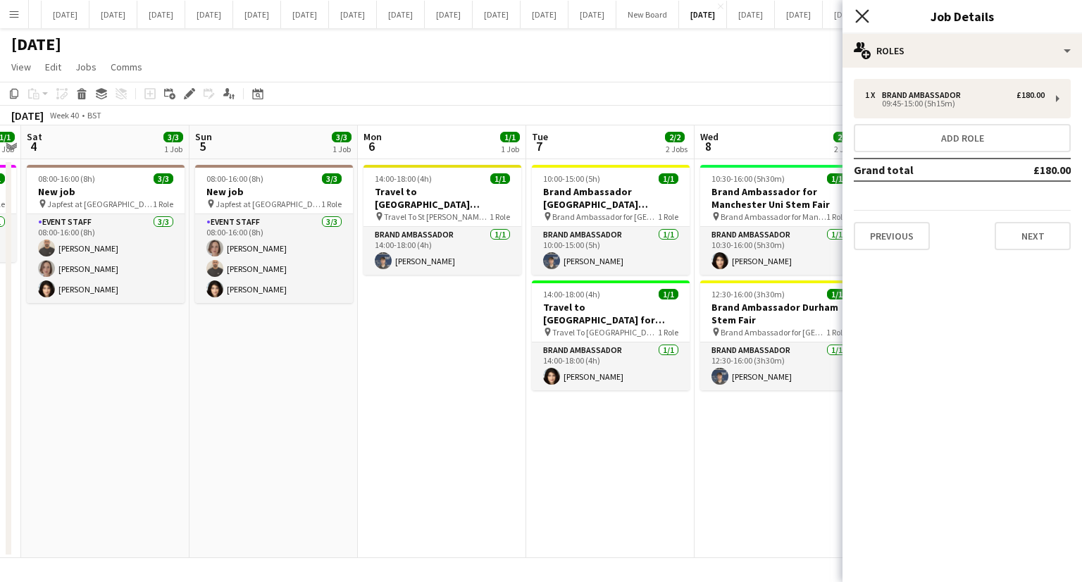
click at [863, 17] on icon at bounding box center [861, 15] width 13 height 13
